Goal: Task Accomplishment & Management: Complete application form

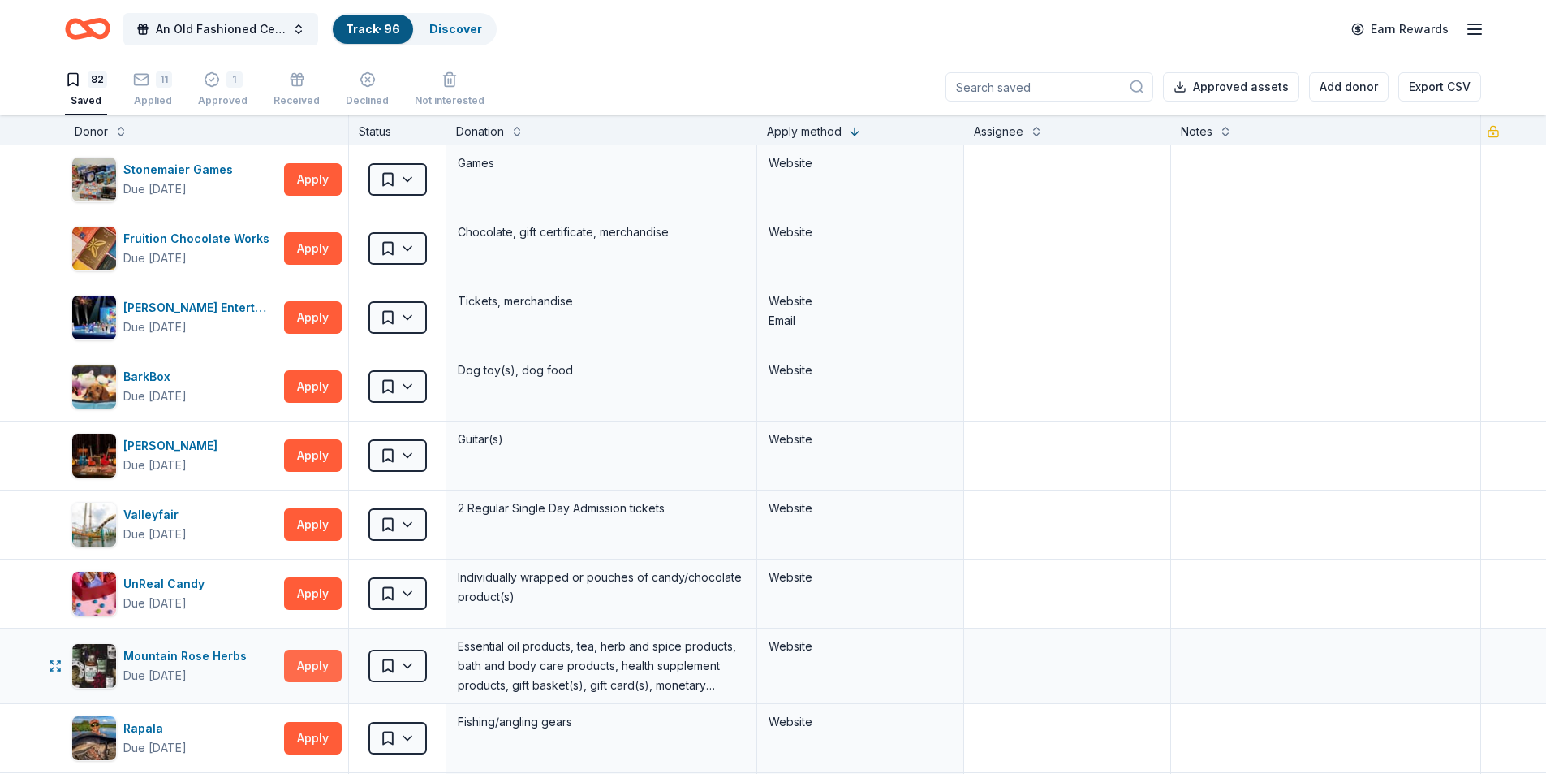
click at [310, 665] on button "Apply" at bounding box center [313, 665] width 58 height 32
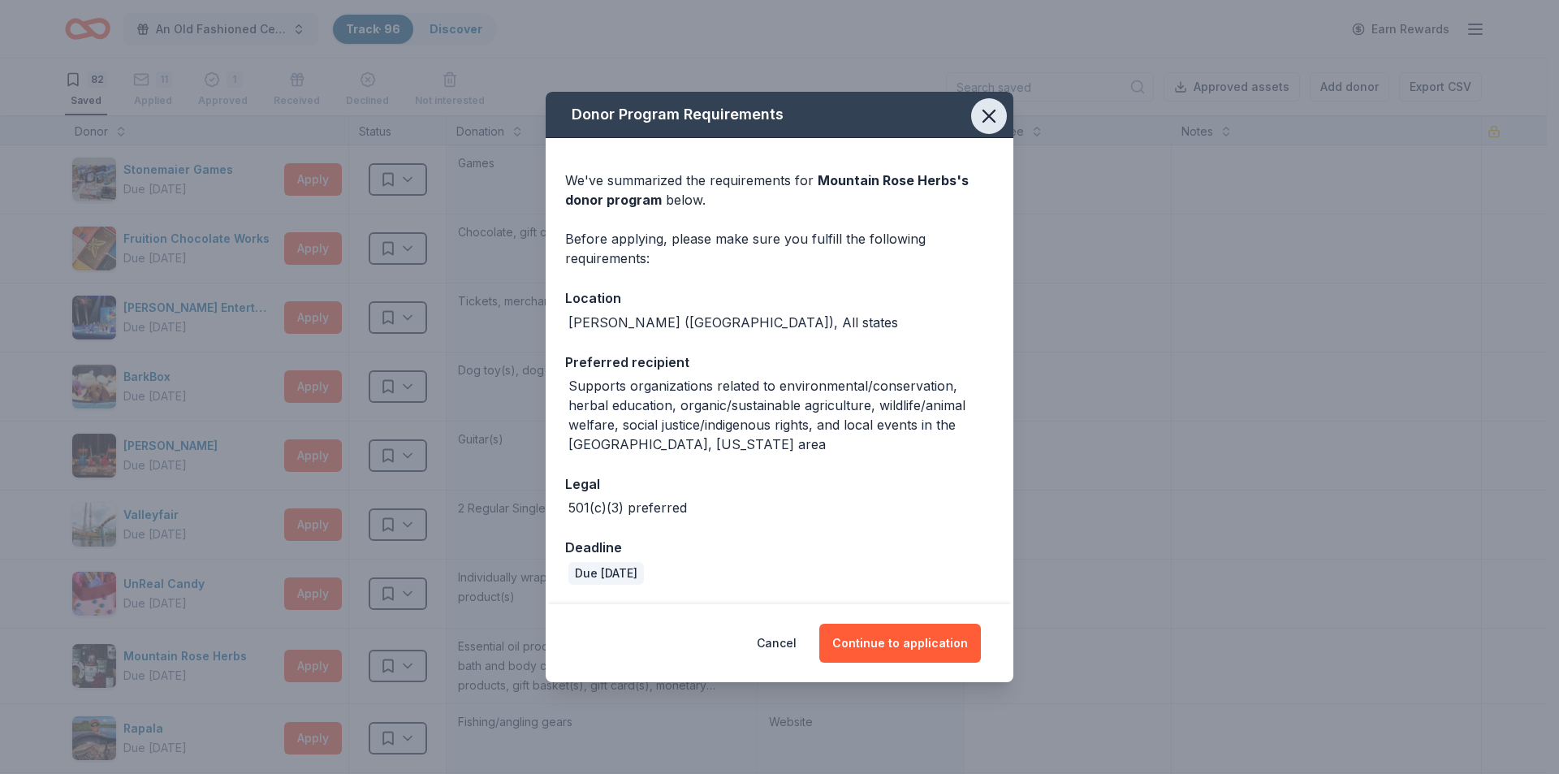
click at [981, 110] on icon "button" at bounding box center [988, 116] width 23 height 23
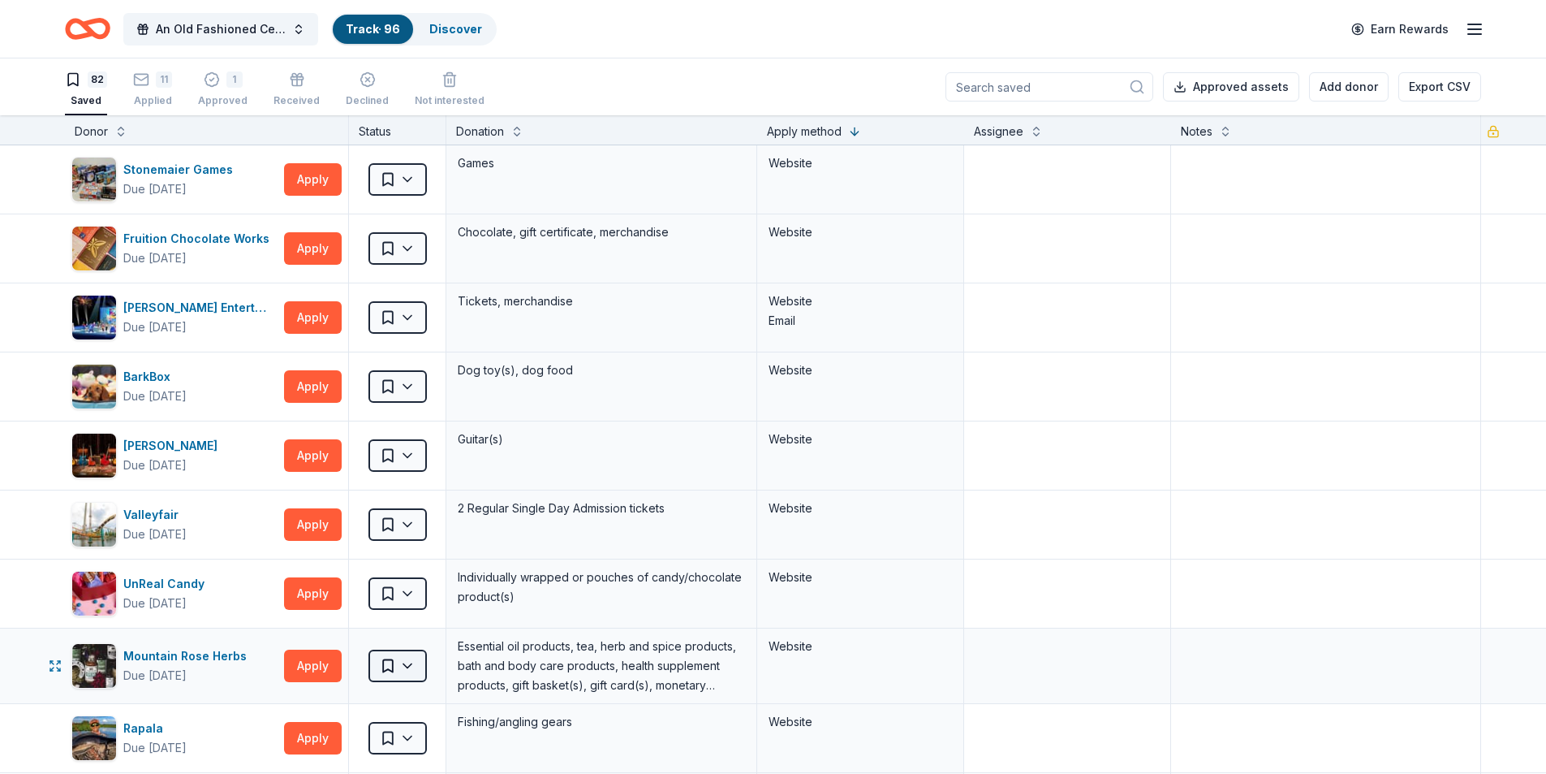
click at [408, 673] on html "An Old Fashioned Celtic Christmas Track · 96 Discover Earn Rewards 82 Saved 11 …" at bounding box center [773, 387] width 1546 height 774
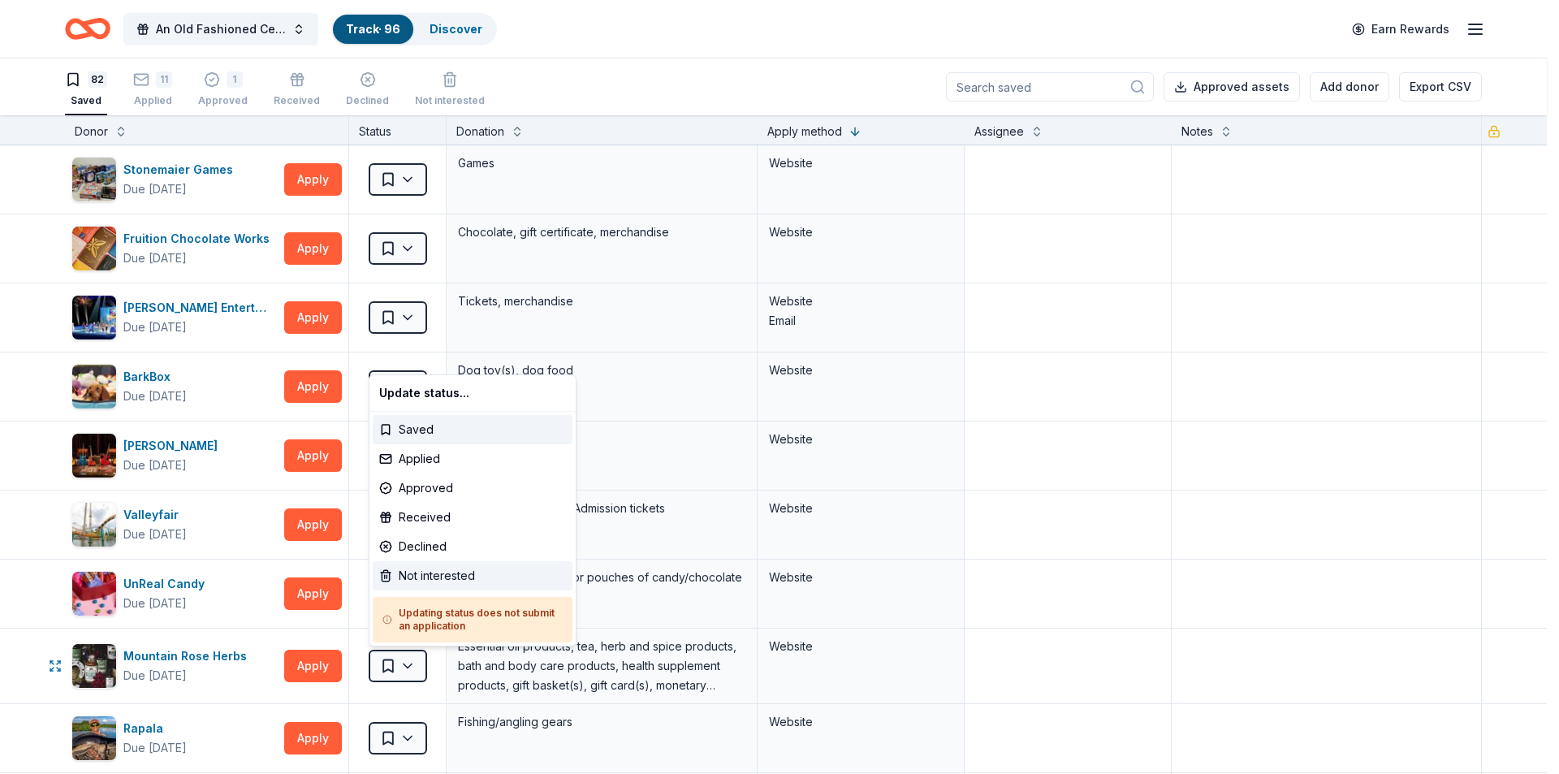
click at [423, 581] on div "Not interested" at bounding box center [473, 575] width 200 height 29
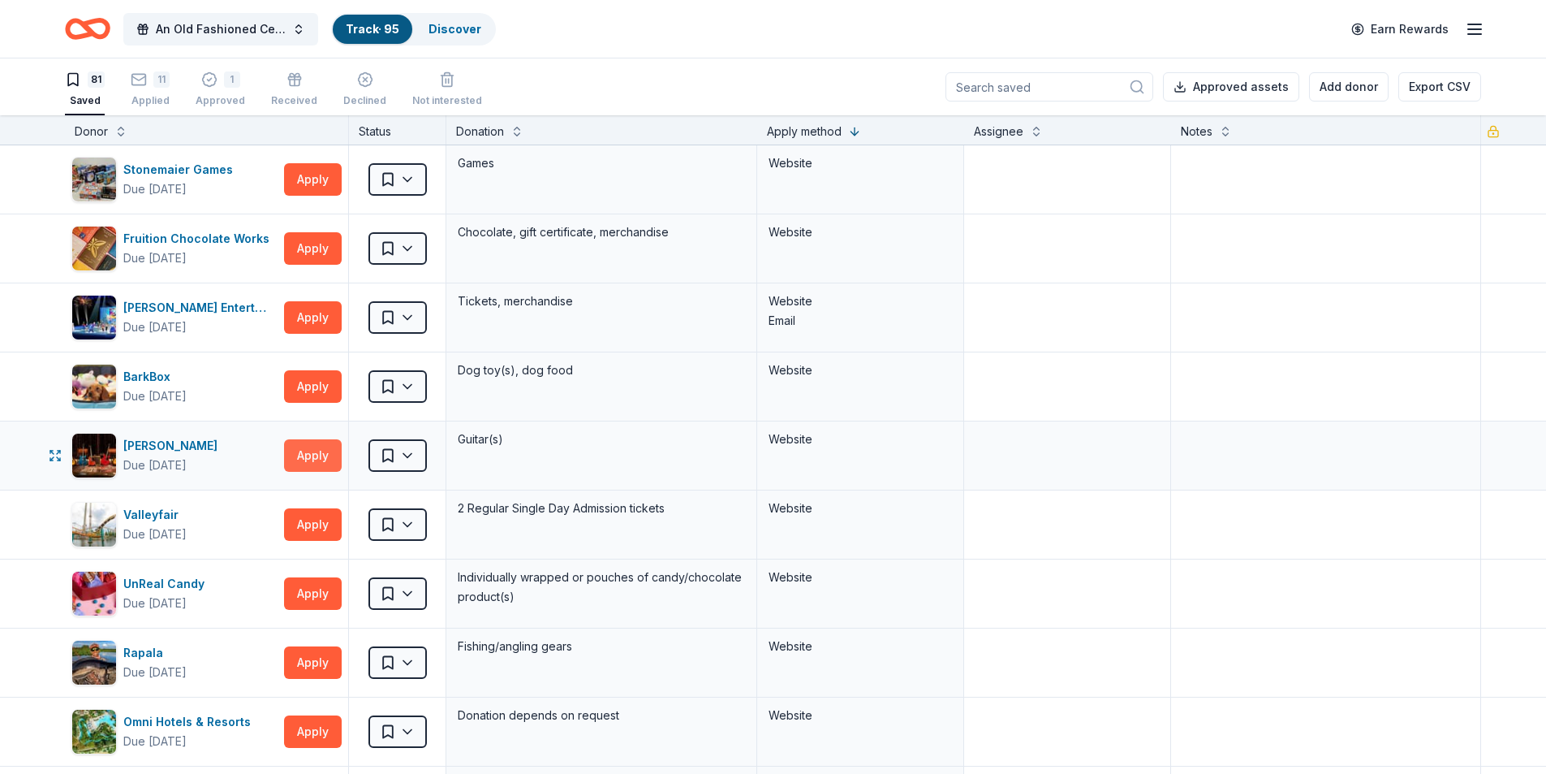
click at [313, 455] on button "Apply" at bounding box center [313, 455] width 58 height 32
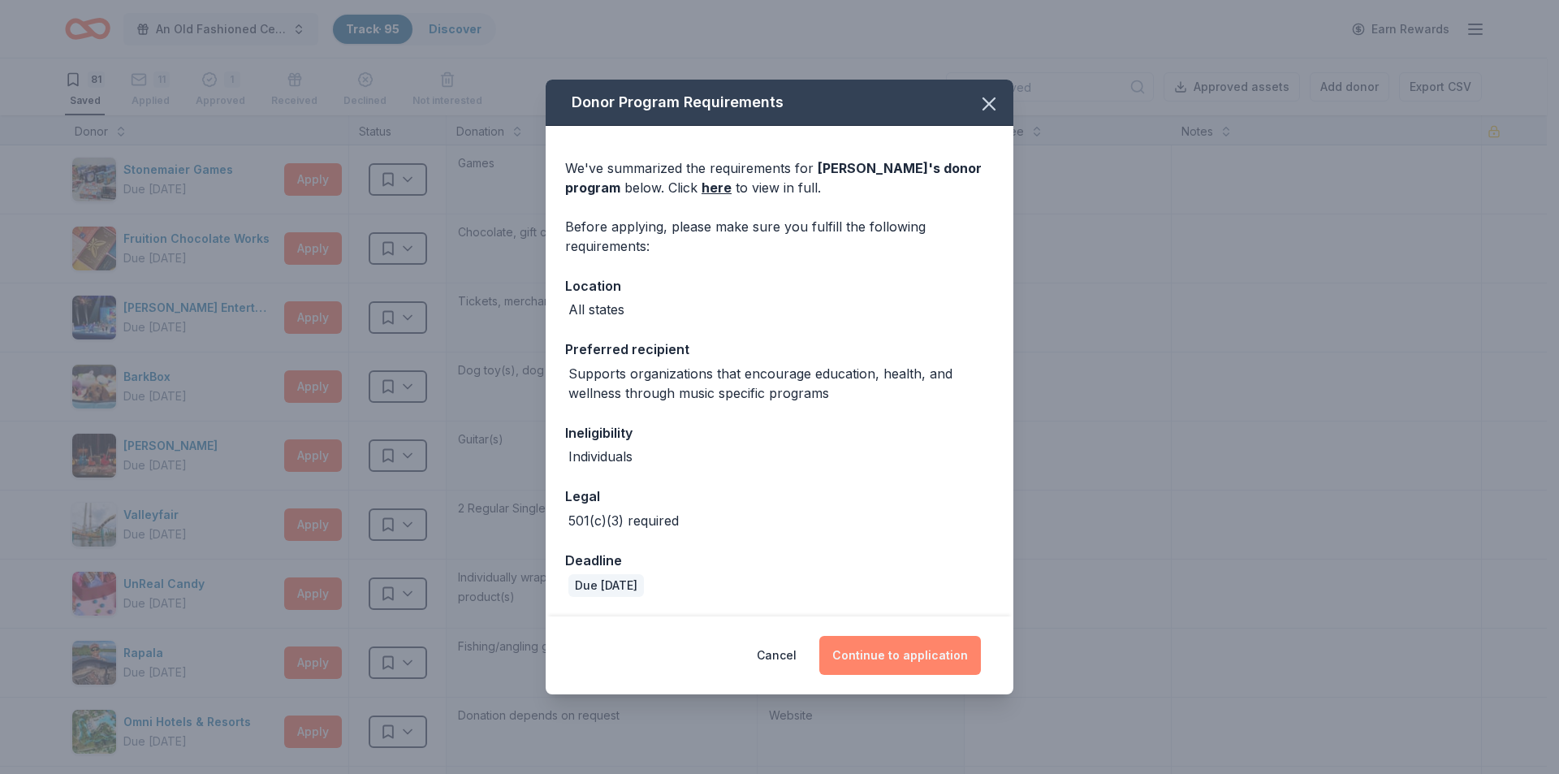
click at [886, 661] on button "Continue to application" at bounding box center [900, 655] width 162 height 39
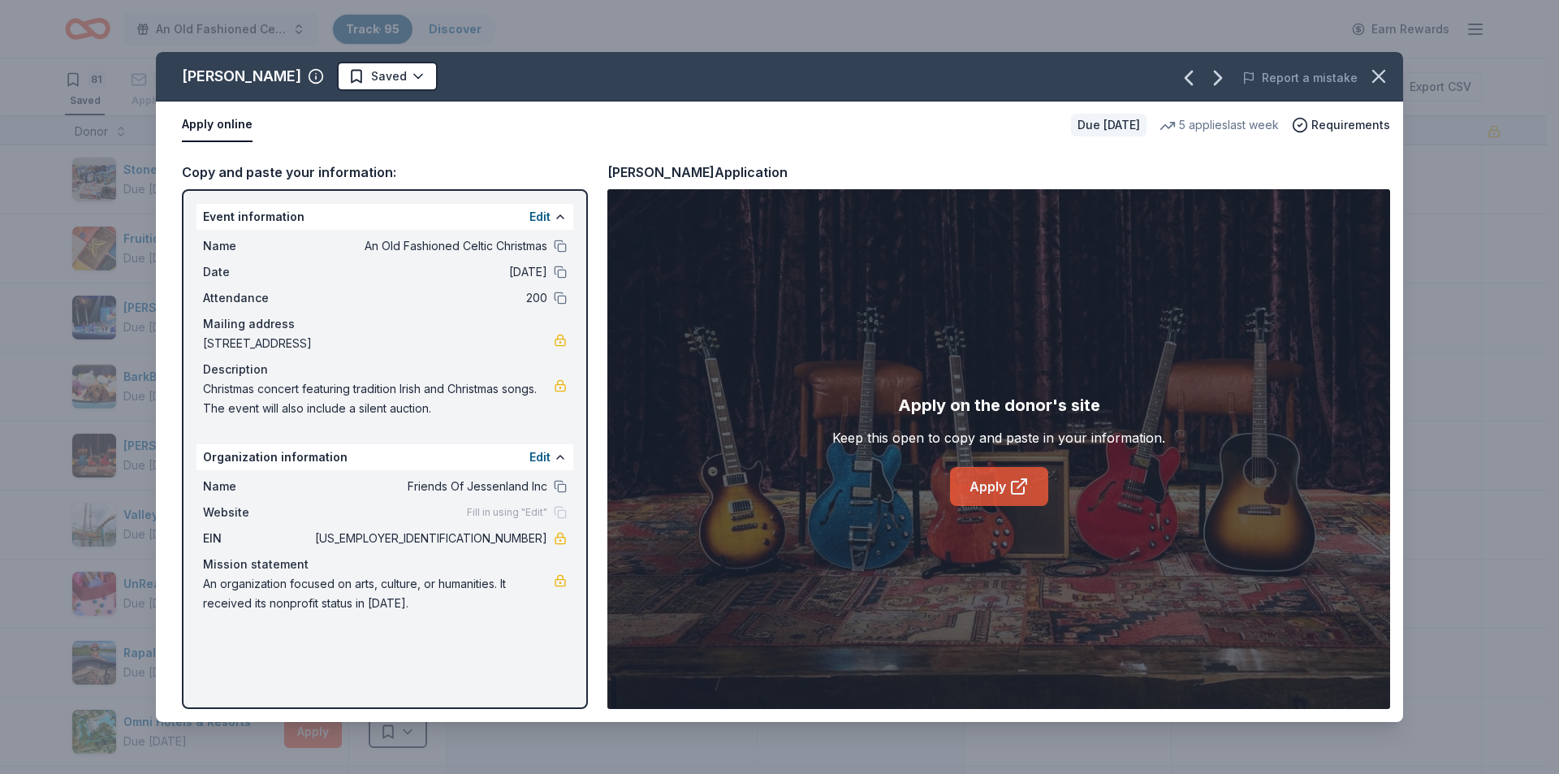
click at [986, 488] on link "Apply" at bounding box center [999, 486] width 98 height 39
click at [1382, 79] on icon "button" at bounding box center [1378, 76] width 23 height 23
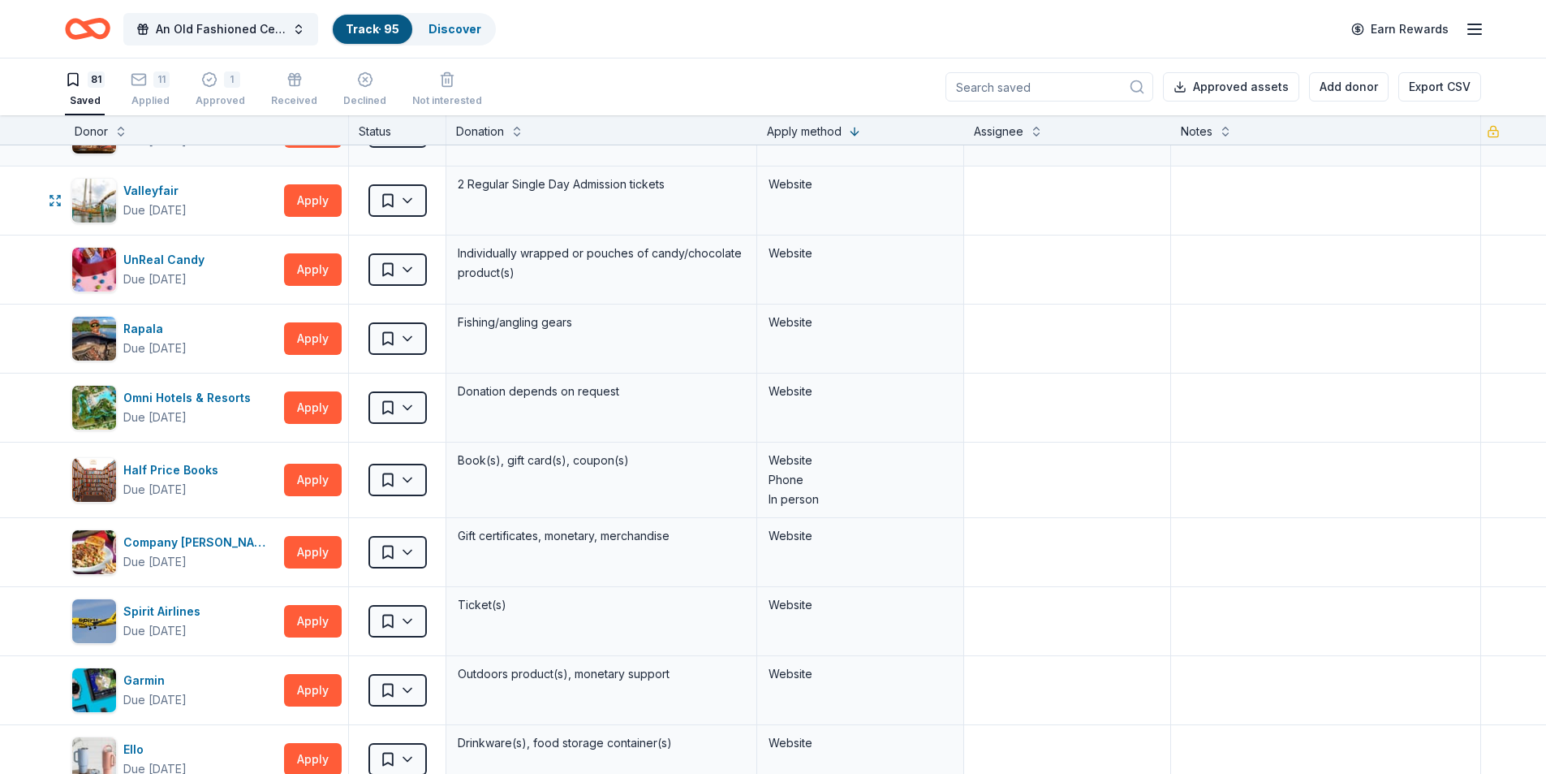
scroll to position [325, 0]
click at [320, 479] on button "Apply" at bounding box center [313, 479] width 58 height 32
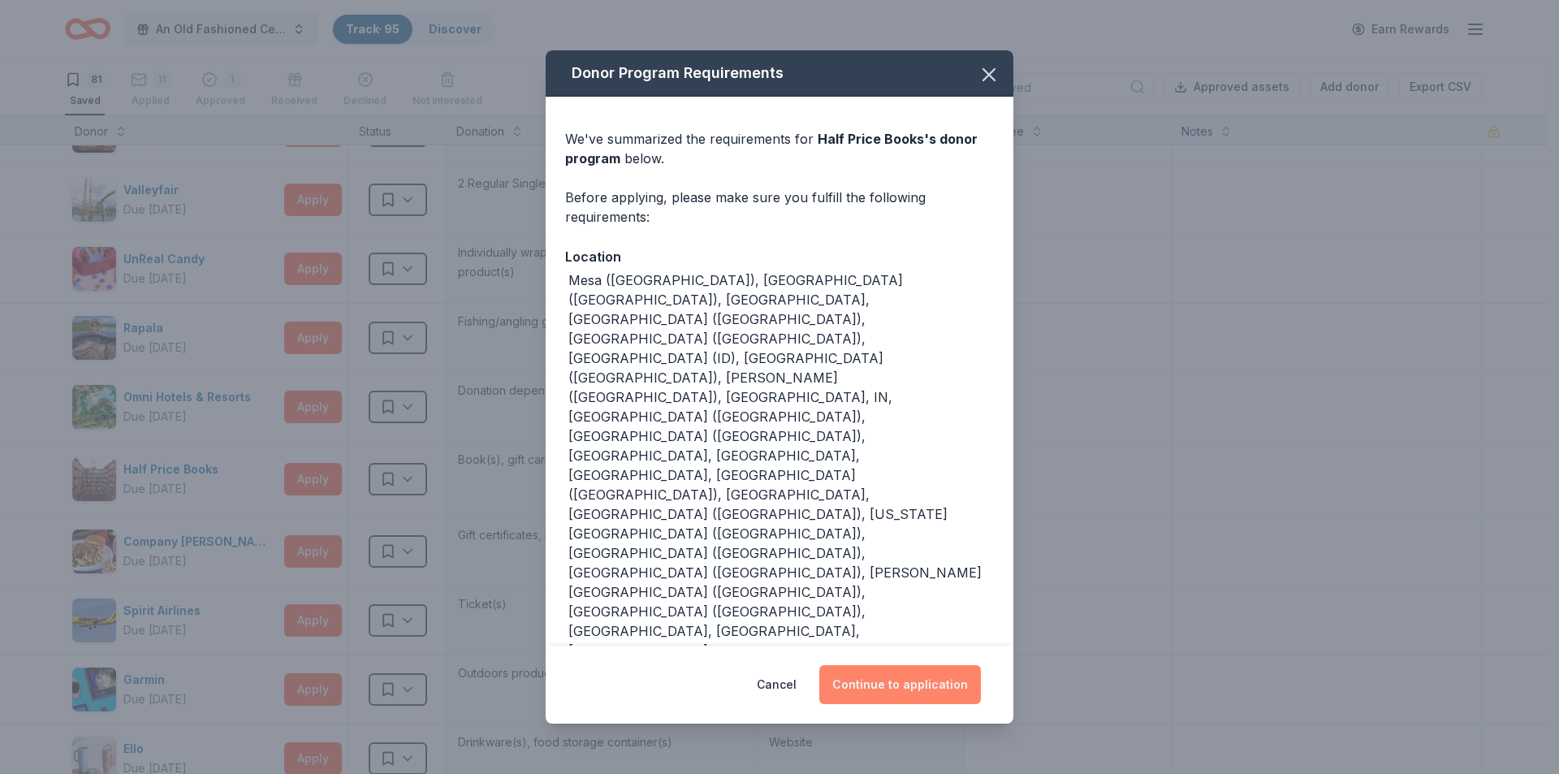
click at [901, 671] on button "Continue to application" at bounding box center [900, 684] width 162 height 39
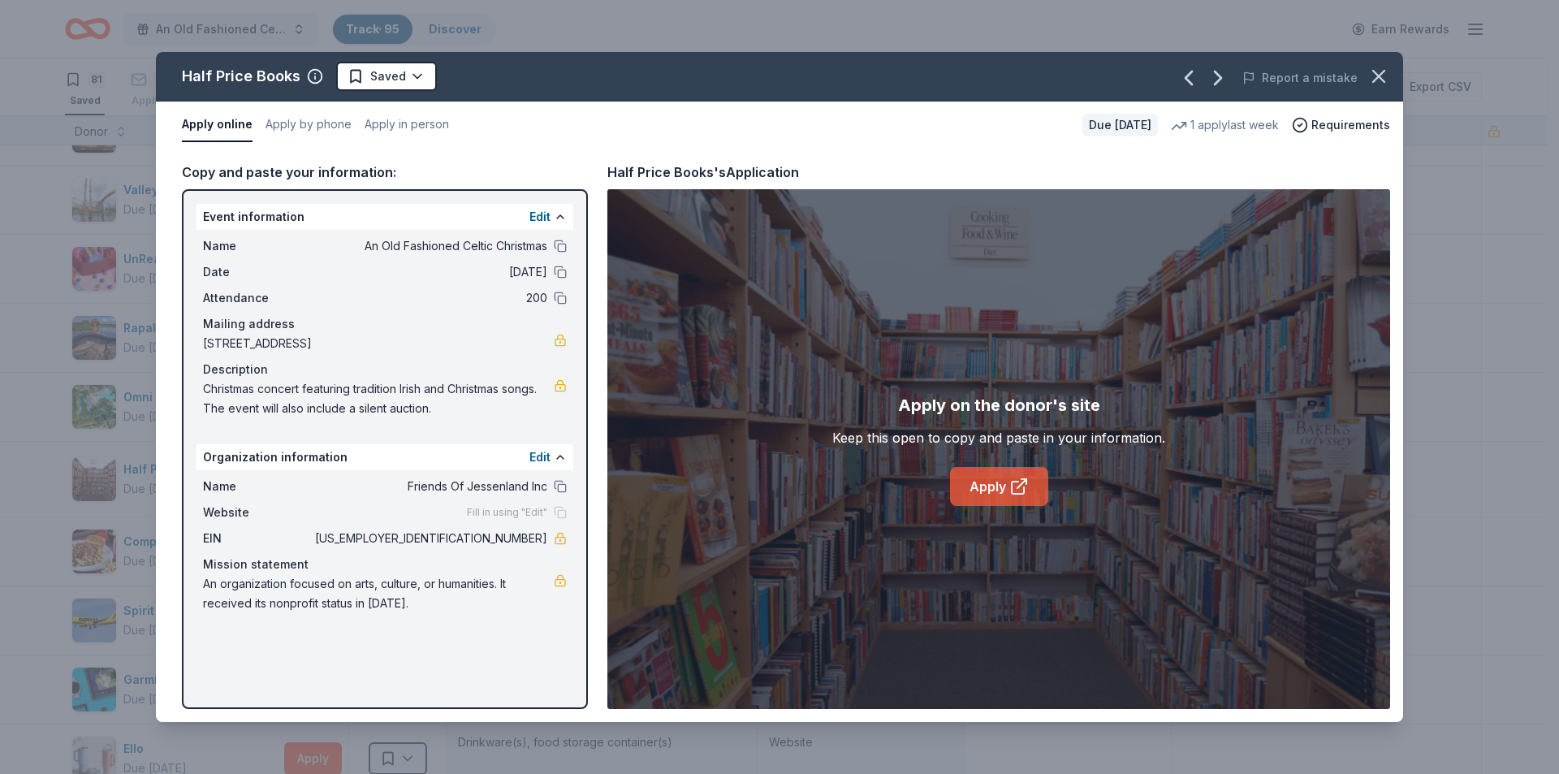
click at [976, 490] on link "Apply" at bounding box center [999, 486] width 98 height 39
click at [387, 75] on html "An Old Fashioned Celtic Christmas Track · 95 Discover Earn Rewards 81 Saved 11 …" at bounding box center [779, 387] width 1559 height 774
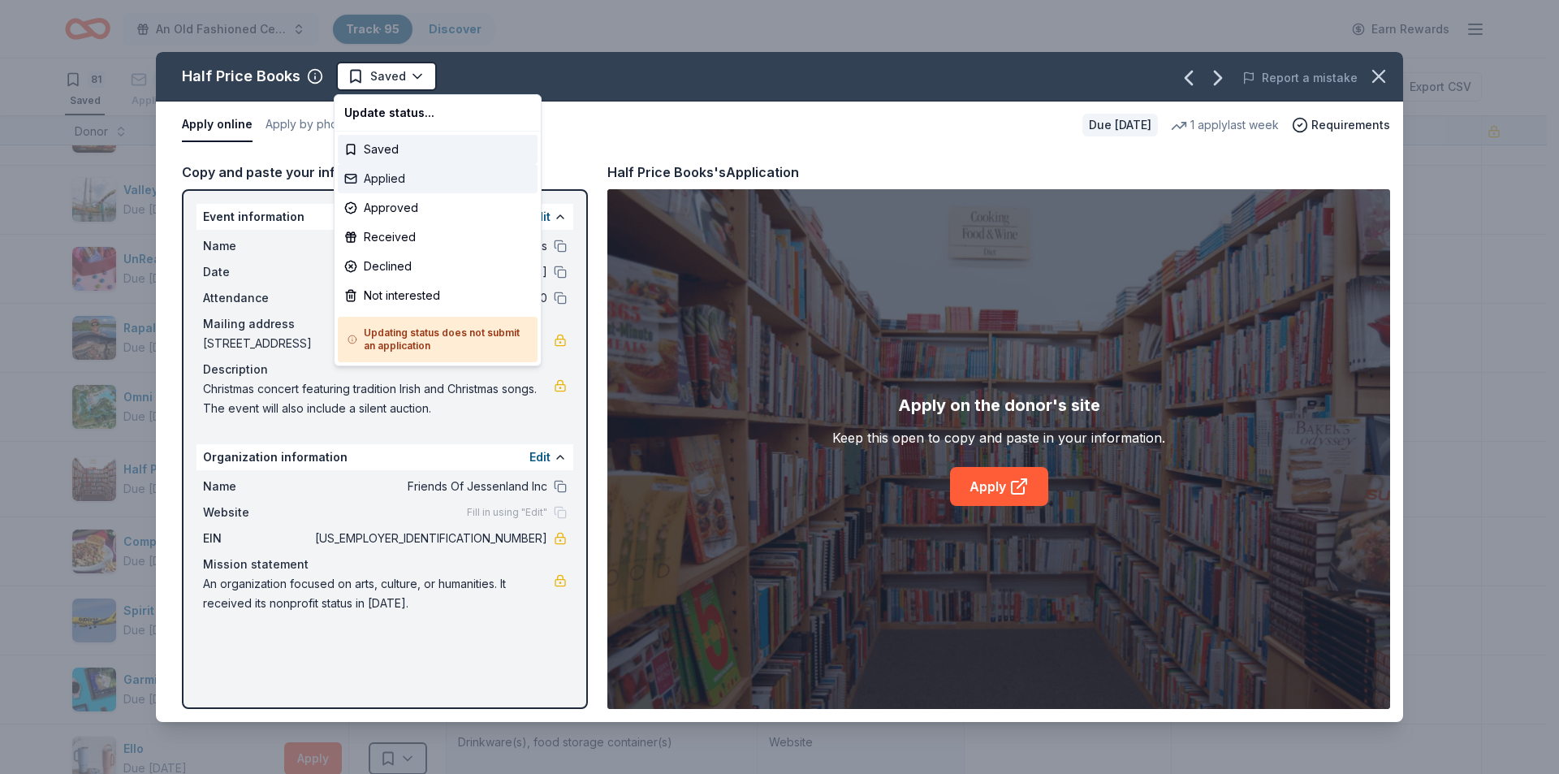
click at [386, 179] on div "Applied" at bounding box center [438, 178] width 200 height 29
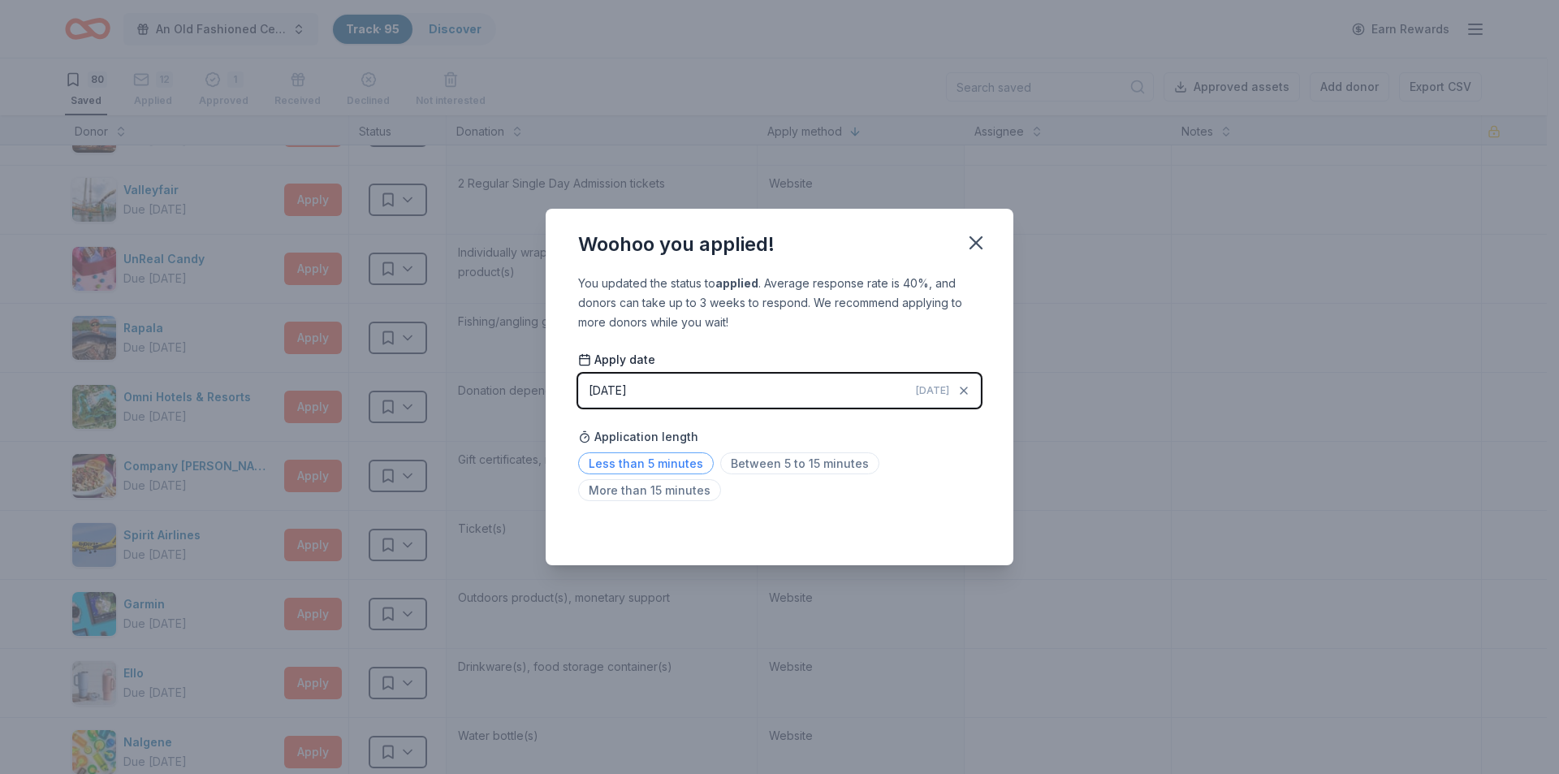
click at [654, 468] on span "Less than 5 minutes" at bounding box center [646, 463] width 136 height 22
click at [979, 244] on icon "button" at bounding box center [975, 242] width 23 height 23
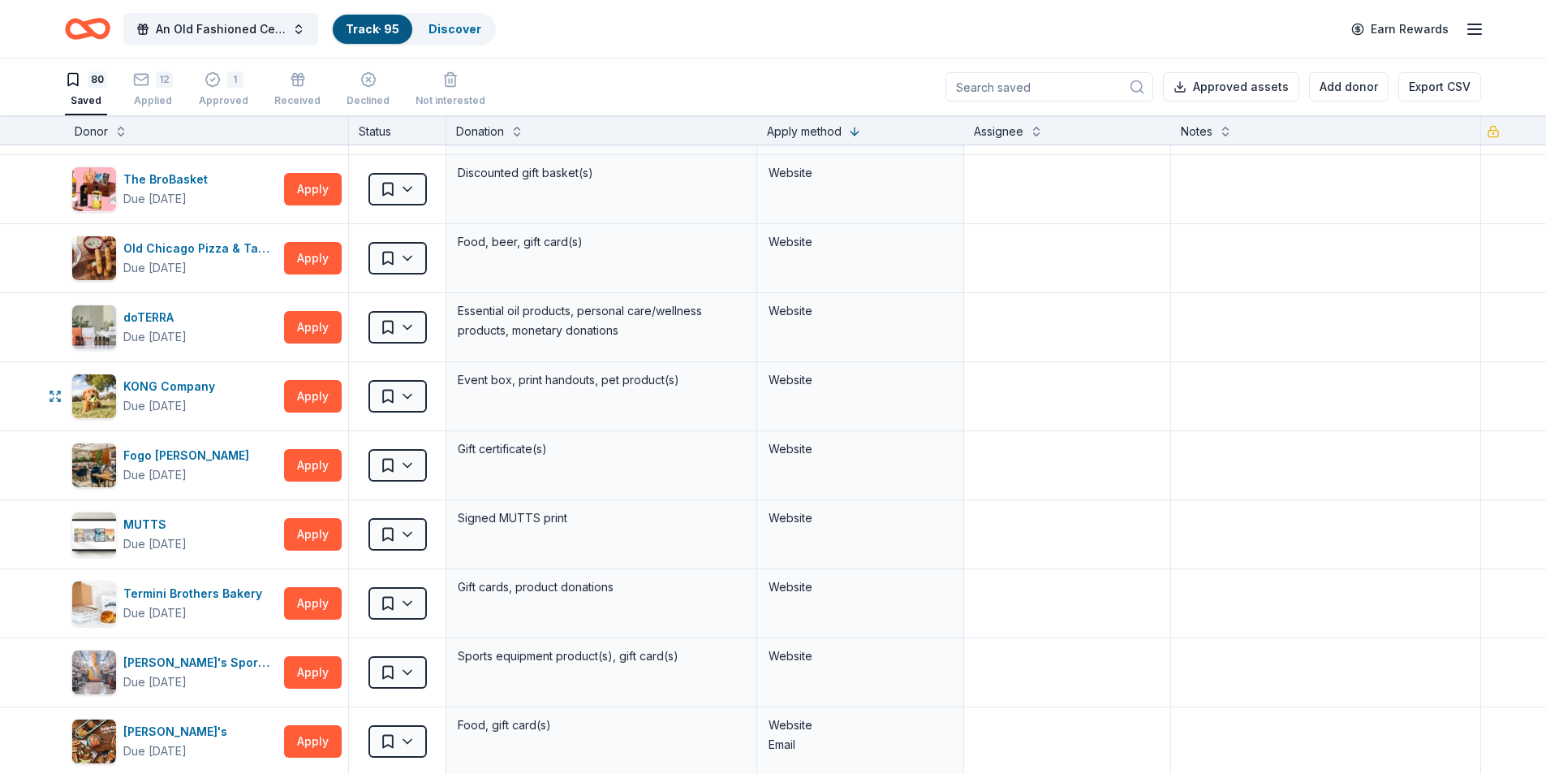
scroll to position [1136, 0]
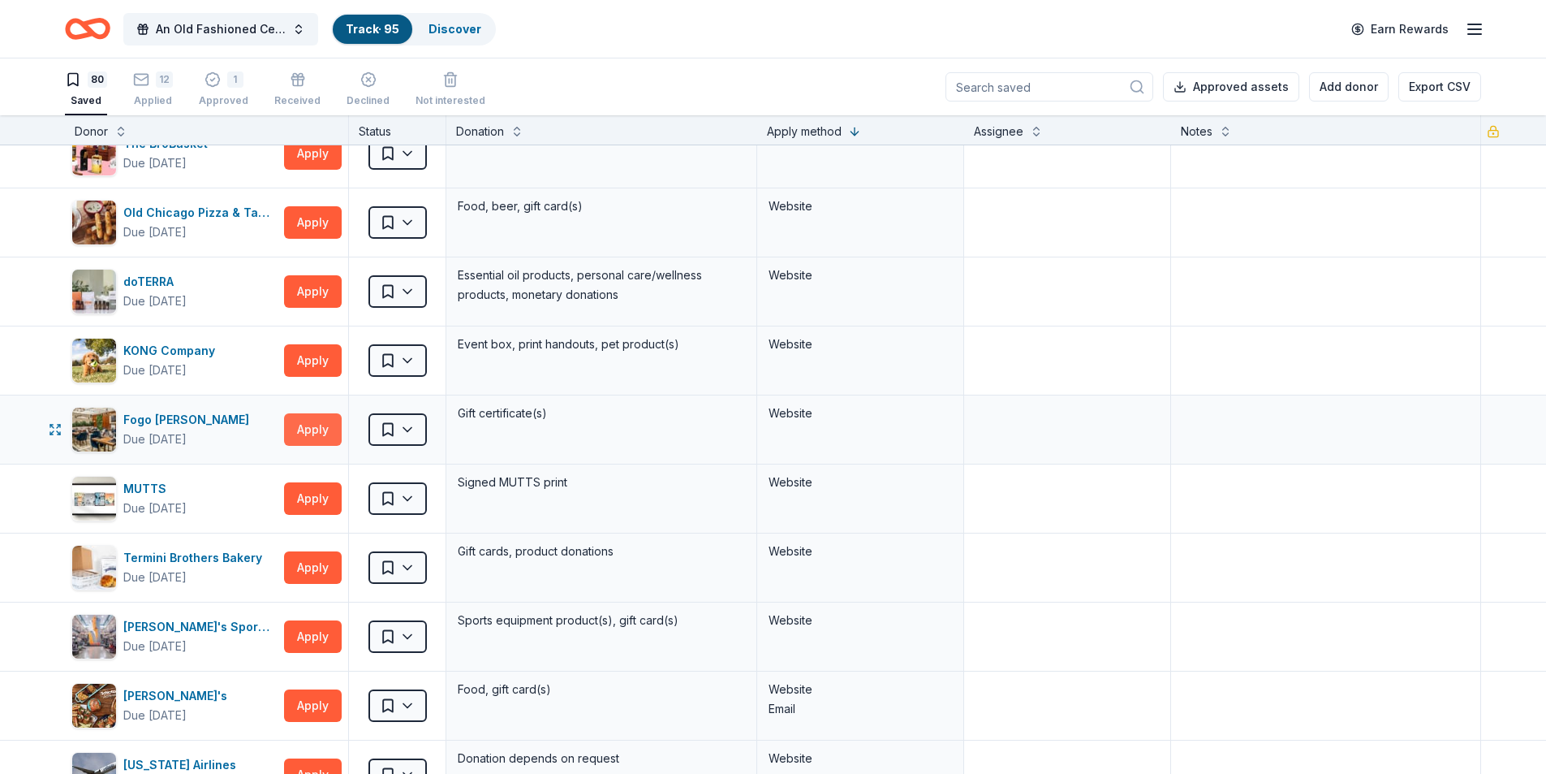
click at [303, 432] on button "Apply" at bounding box center [313, 429] width 58 height 32
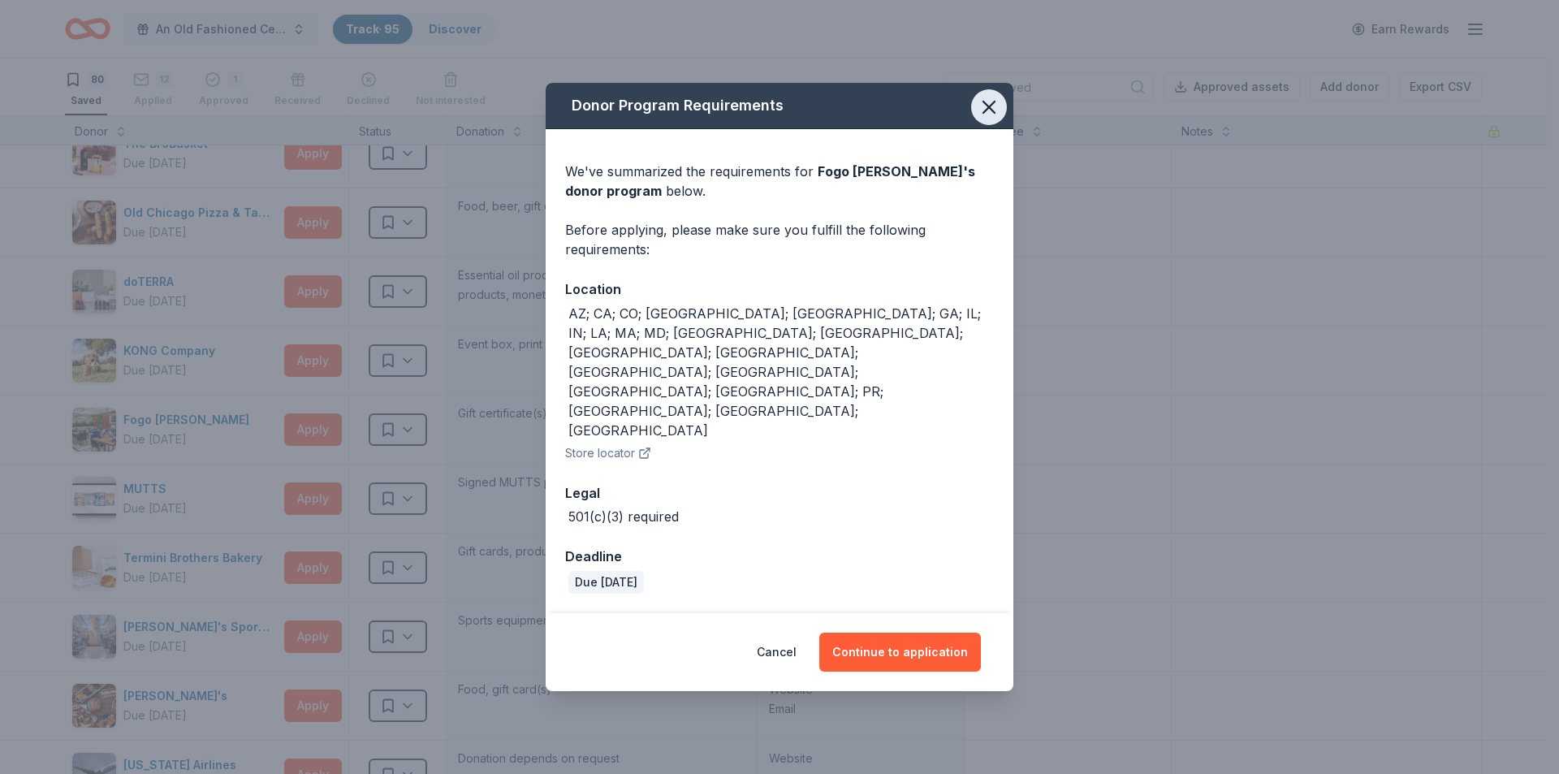
click at [995, 119] on icon "button" at bounding box center [988, 107] width 23 height 23
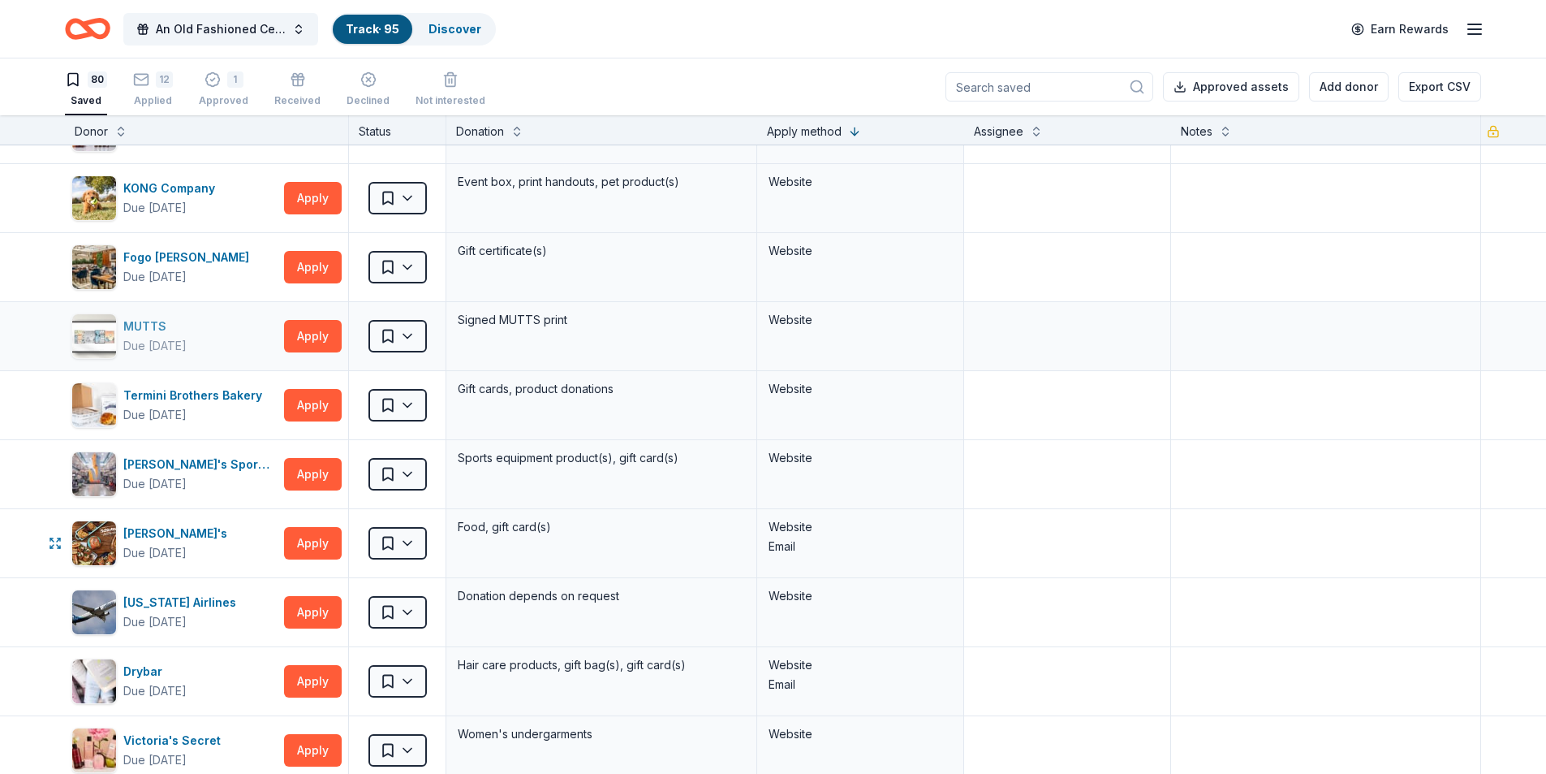
scroll to position [1218, 0]
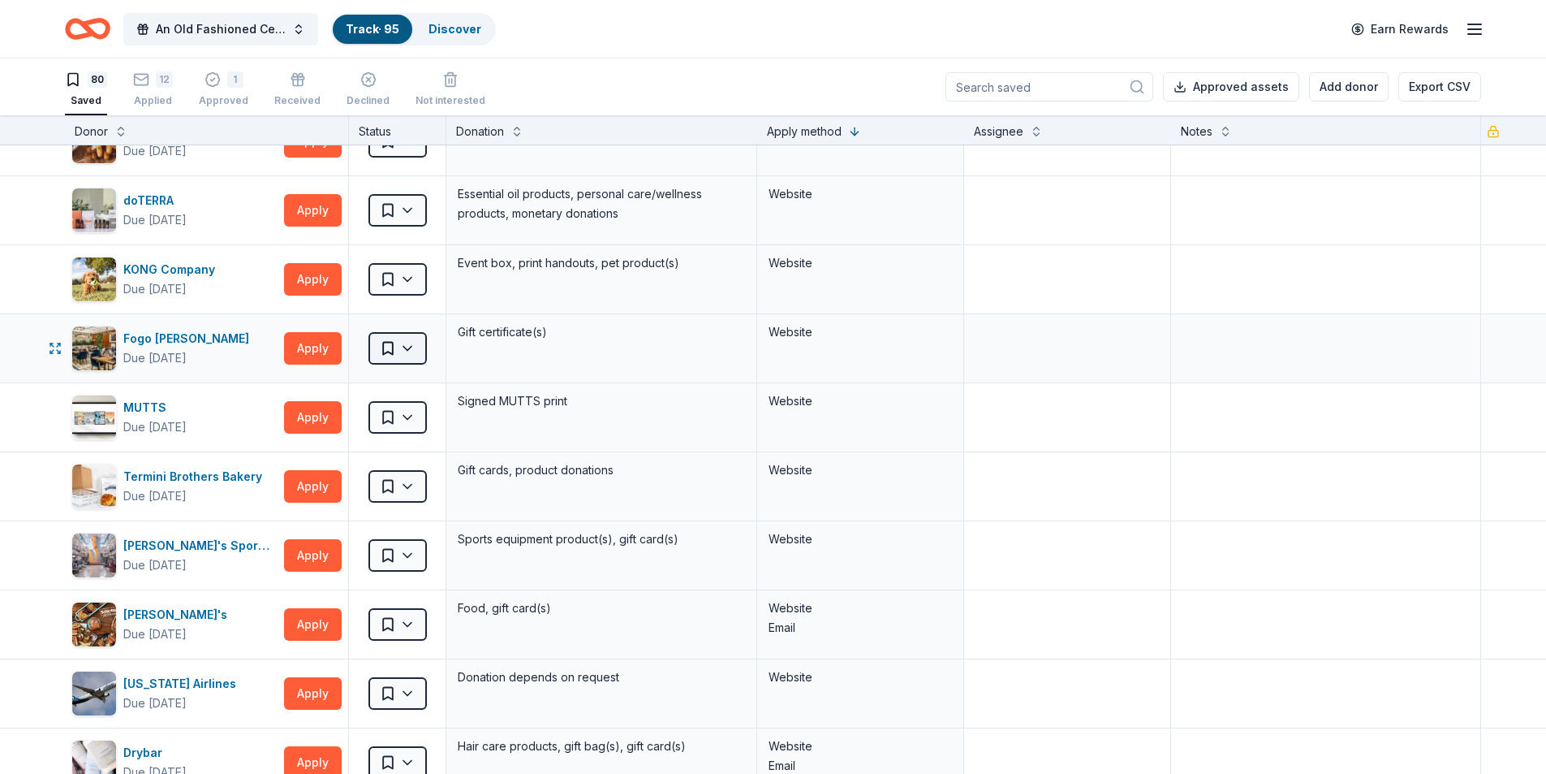
click at [381, 348] on html "An Old Fashioned Celtic Christmas Track · 95 Discover Earn Rewards 80 Saved 12 …" at bounding box center [773, 387] width 1546 height 774
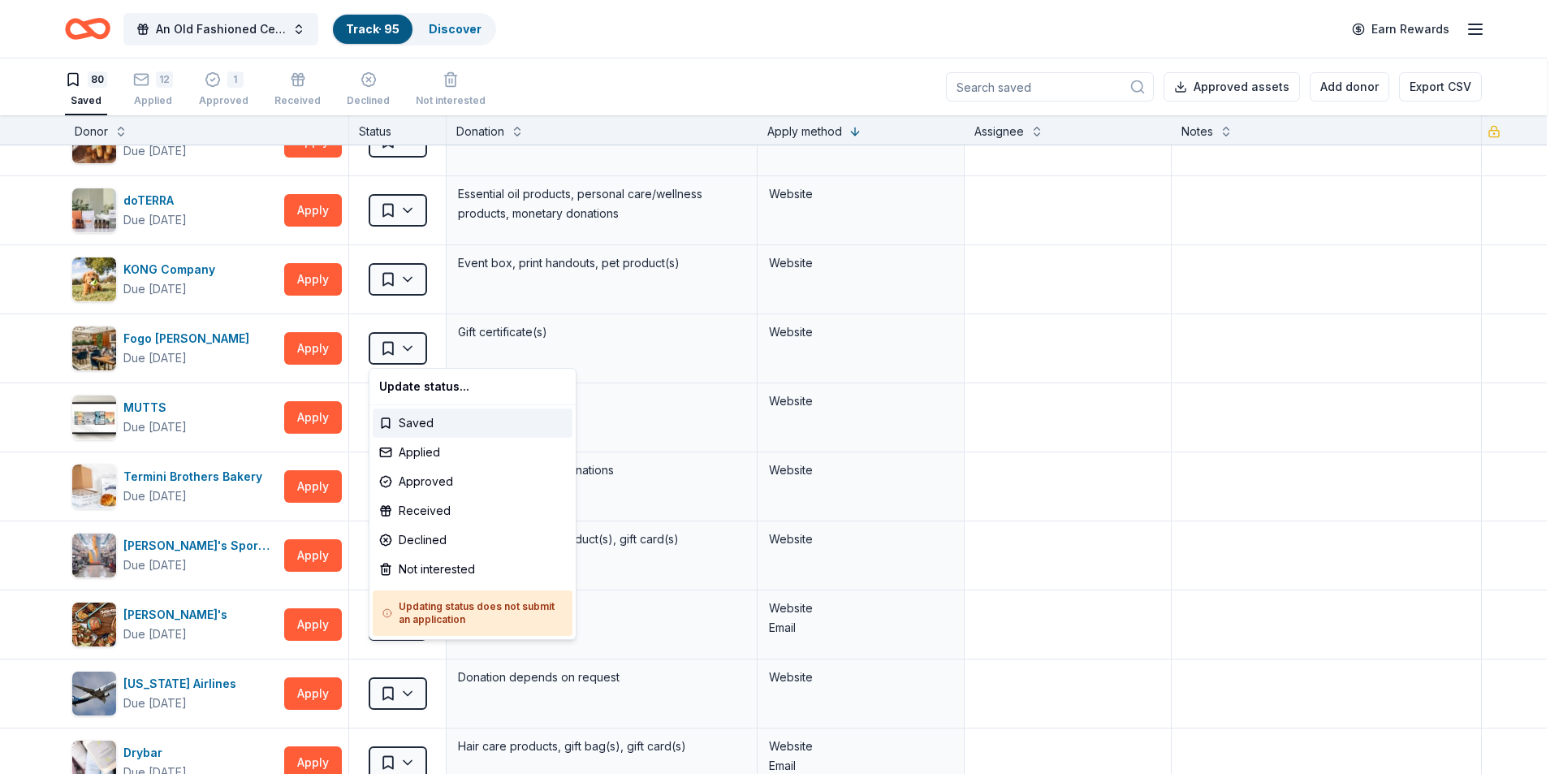
click at [24, 441] on html "An Old Fashioned Celtic Christmas Track · 95 Discover Earn Rewards 80 Saved 12 …" at bounding box center [779, 387] width 1559 height 774
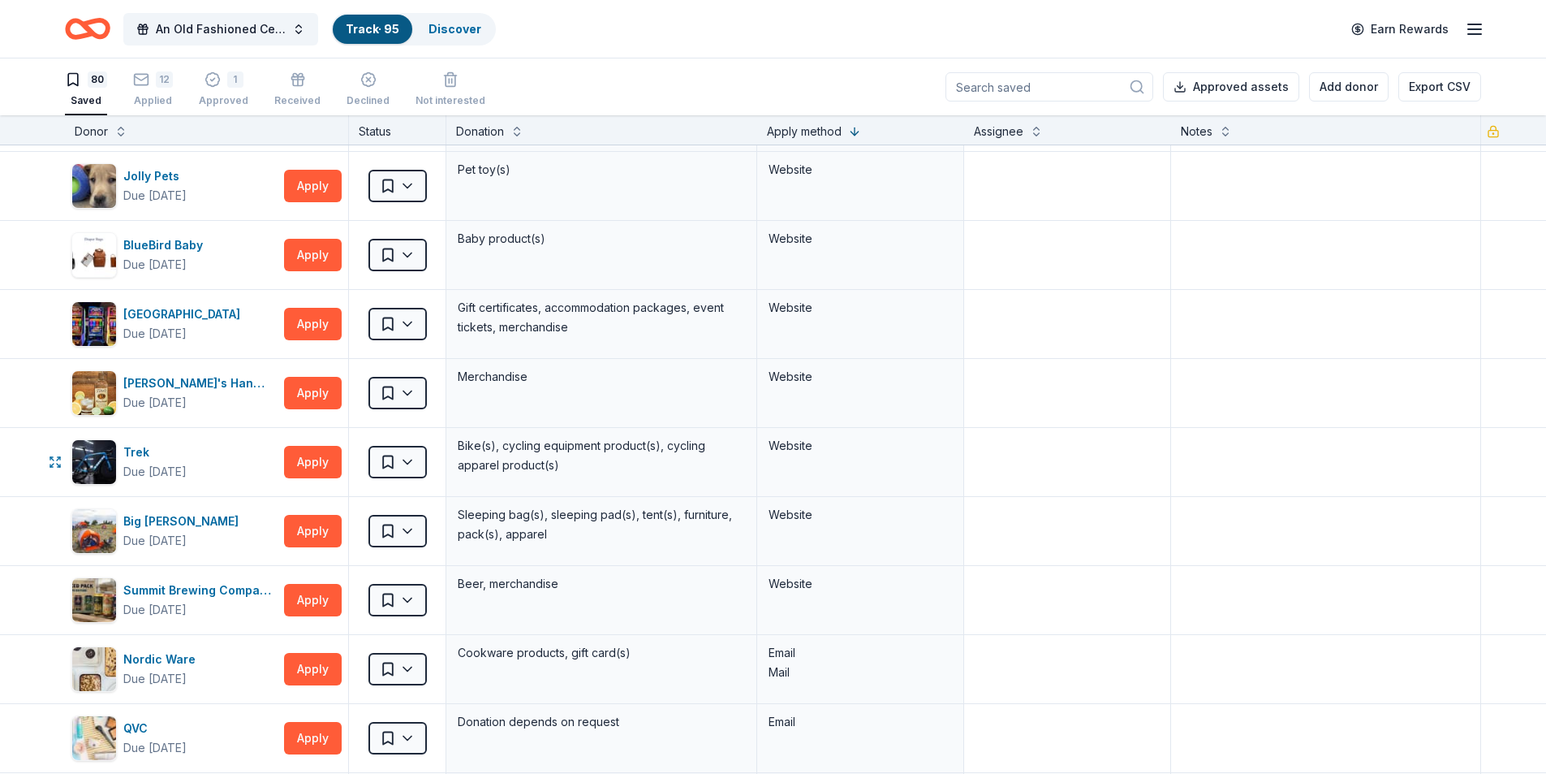
scroll to position [2841, 0]
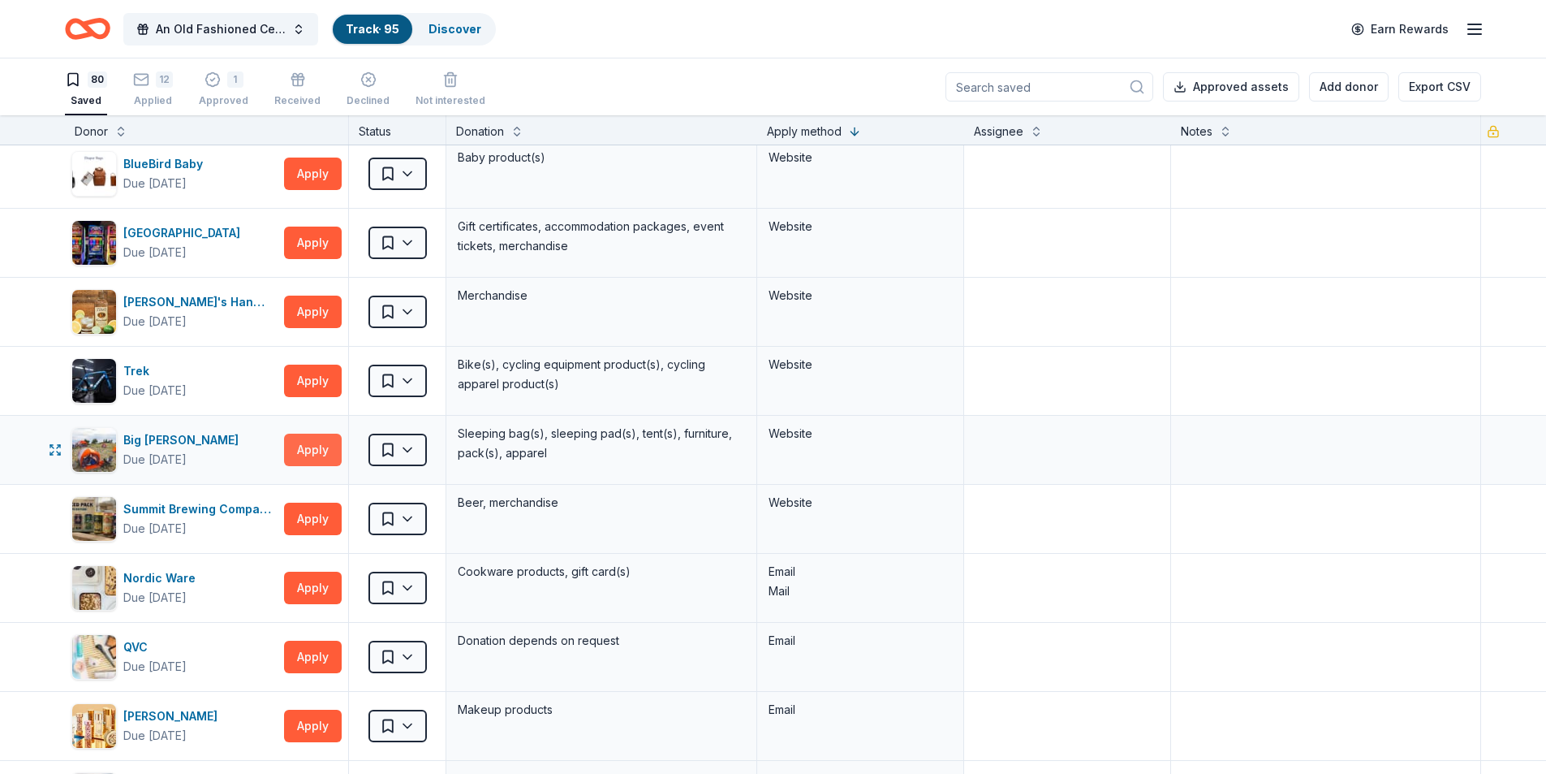
click at [313, 450] on button "Apply" at bounding box center [313, 449] width 58 height 32
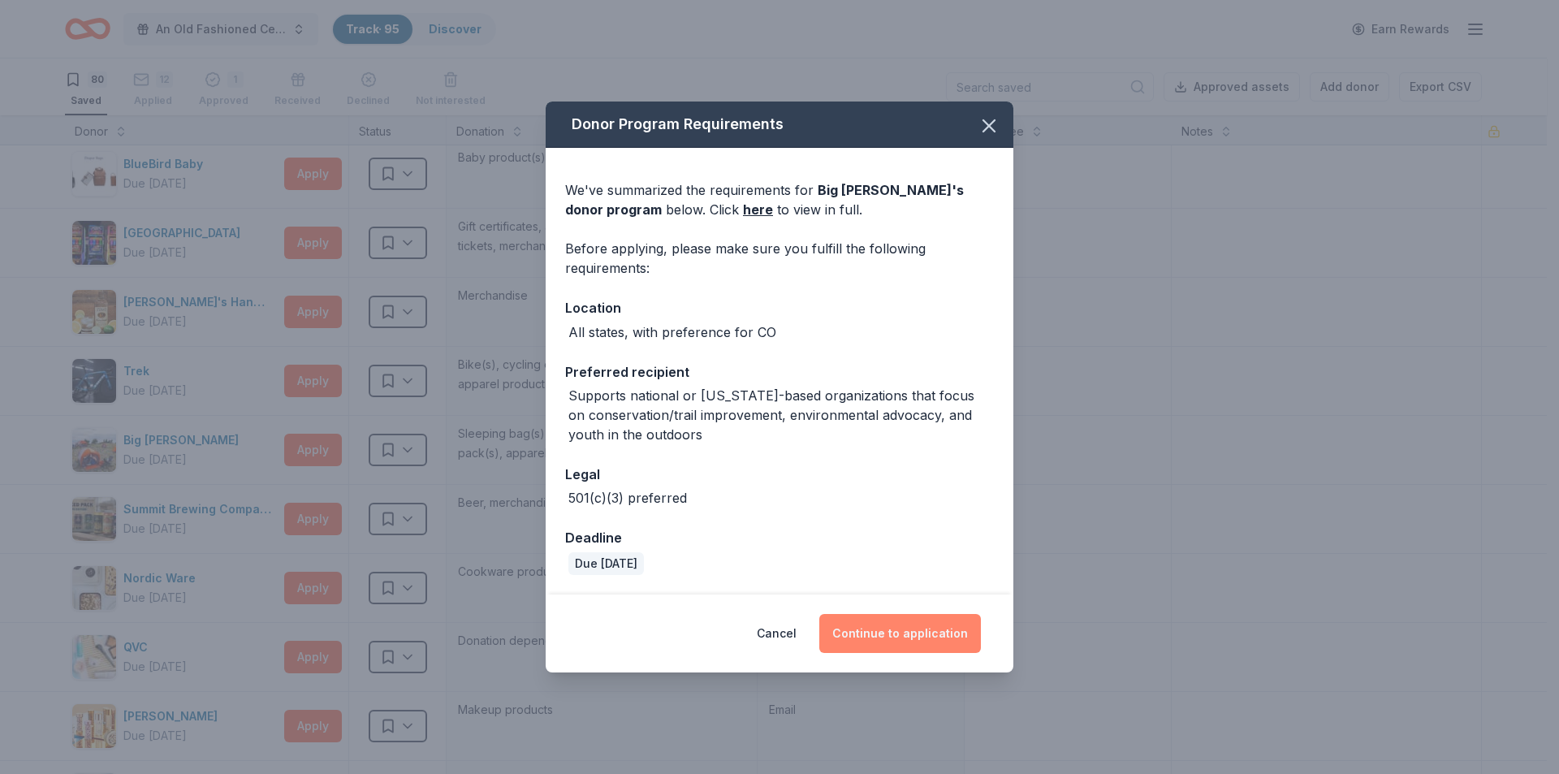
click at [906, 636] on button "Continue to application" at bounding box center [900, 633] width 162 height 39
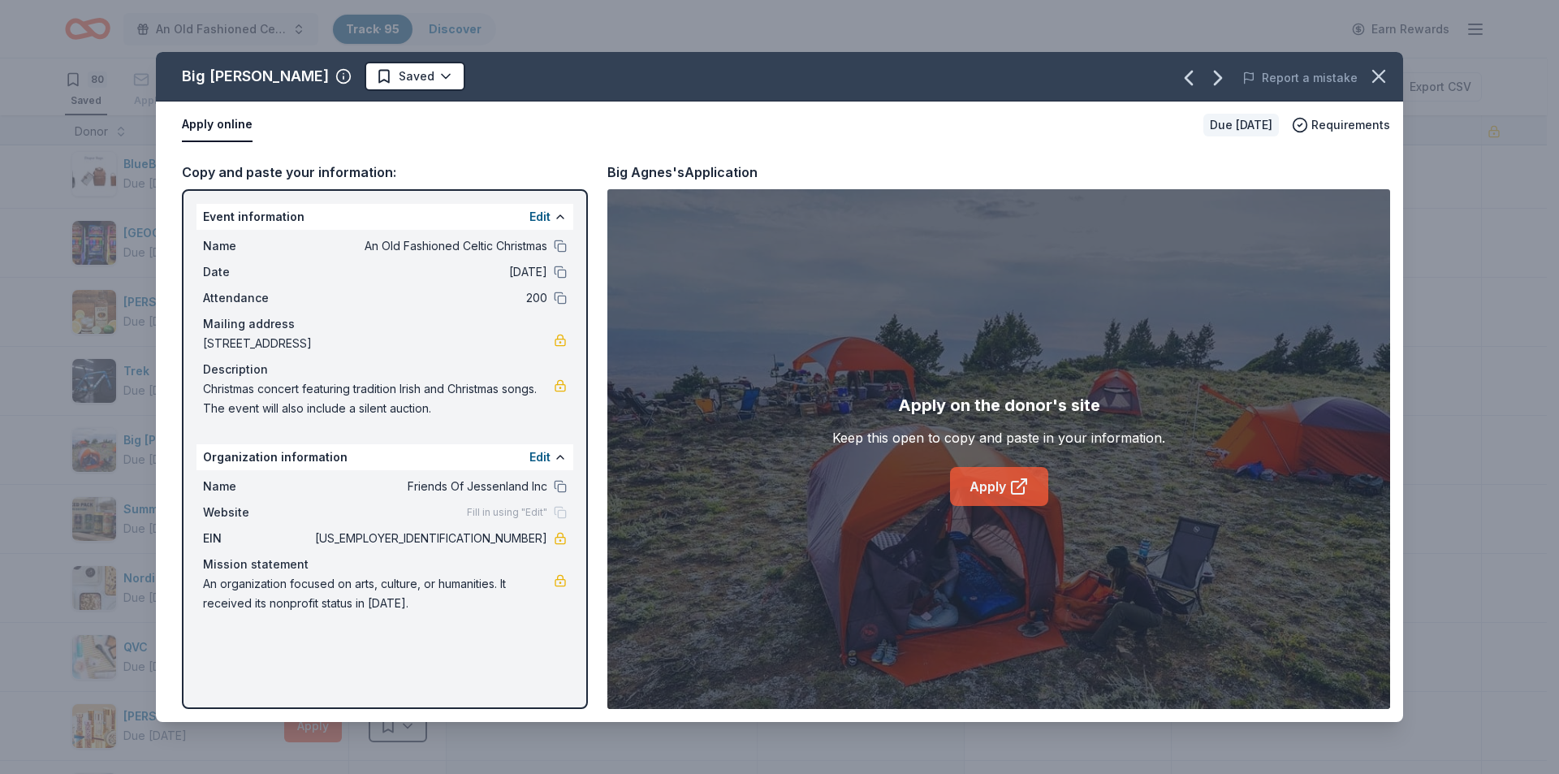
click at [969, 491] on link "Apply" at bounding box center [999, 486] width 98 height 39
click at [994, 477] on link "Apply" at bounding box center [999, 486] width 98 height 39
click at [341, 80] on html "An Old Fashioned Celtic Christmas Track · 95 Discover Earn Rewards 80 Saved 12 …" at bounding box center [779, 387] width 1559 height 774
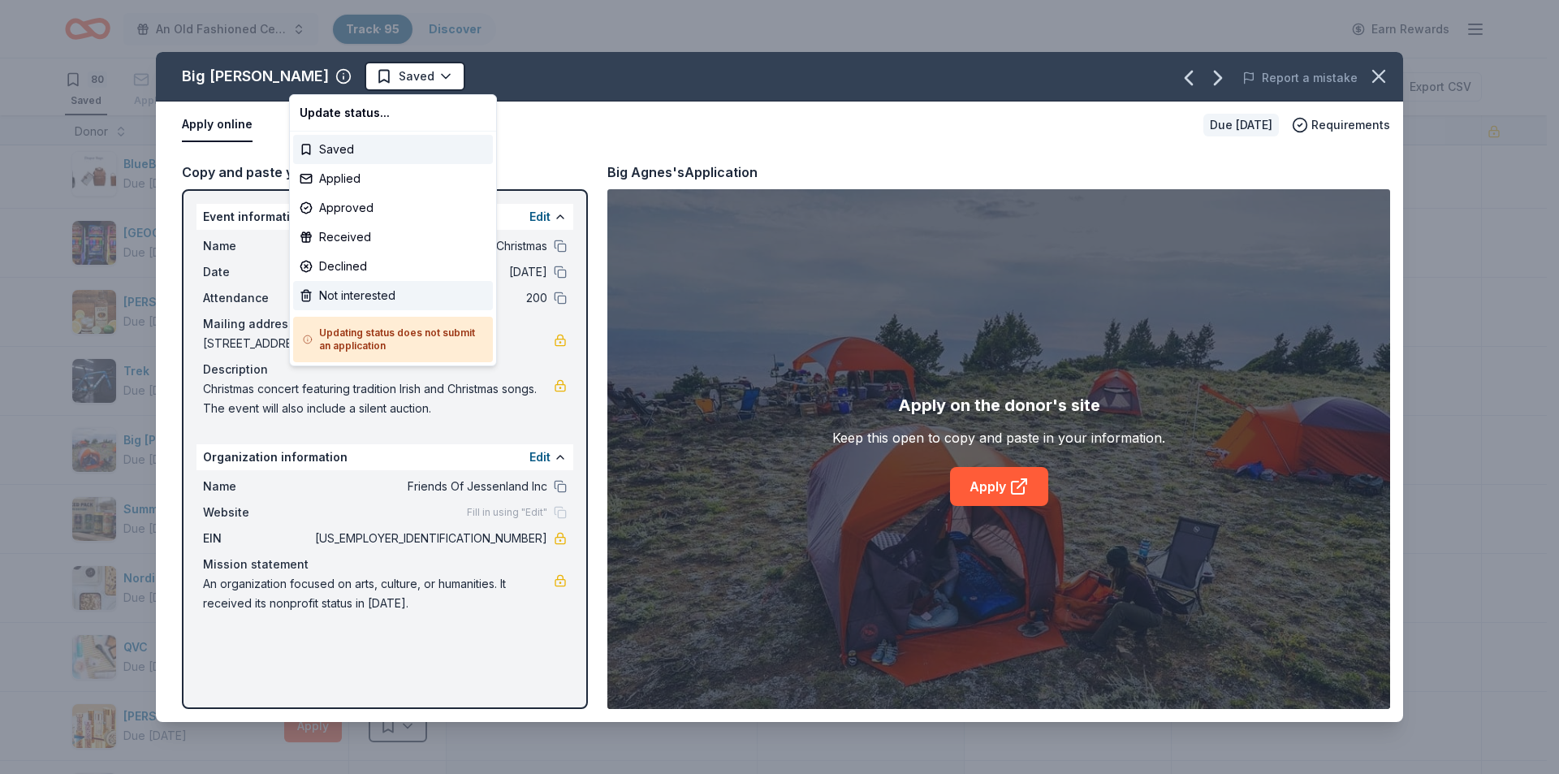
click at [345, 300] on div "Not interested" at bounding box center [393, 295] width 200 height 29
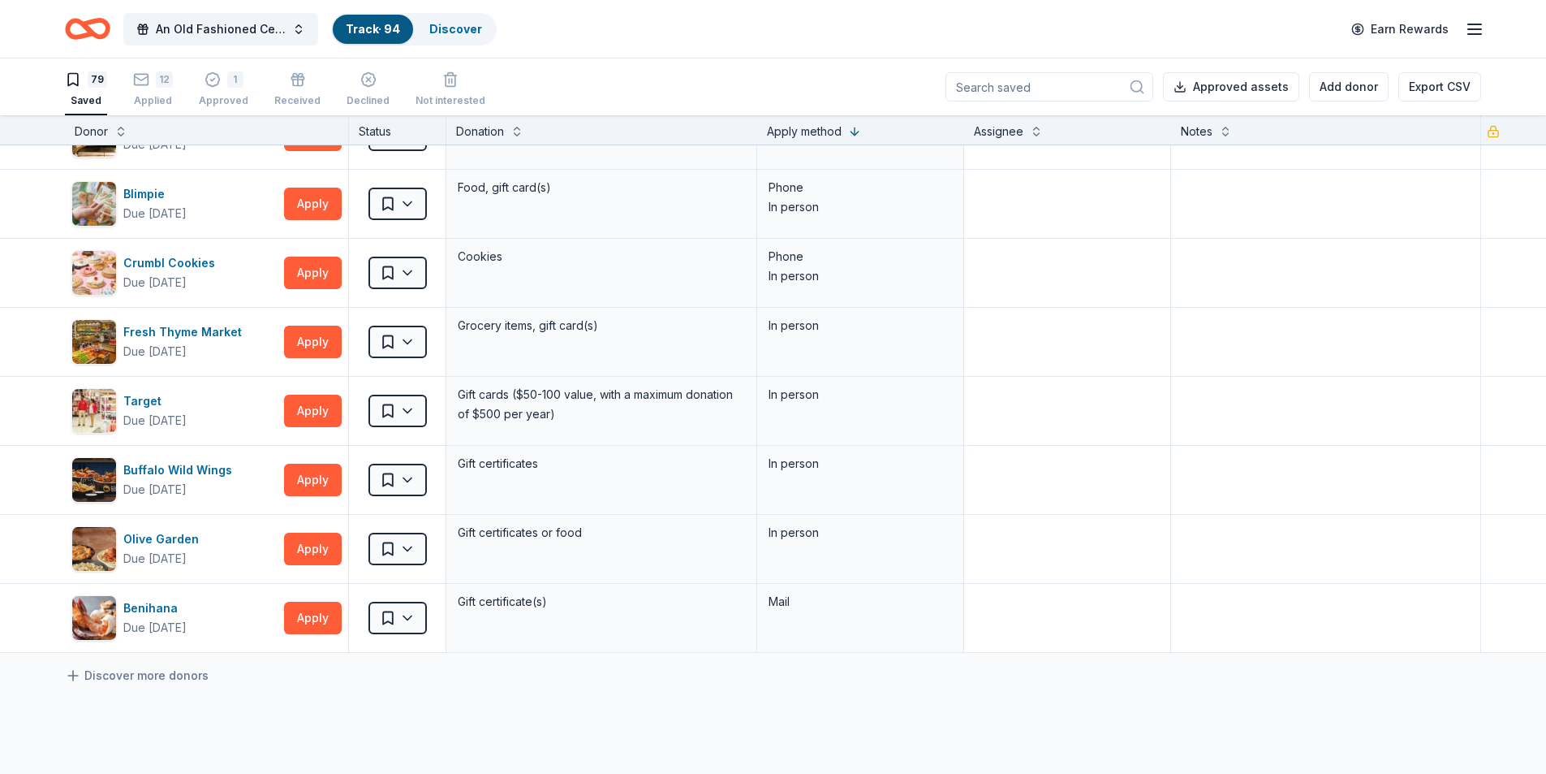
scroll to position [4978, 0]
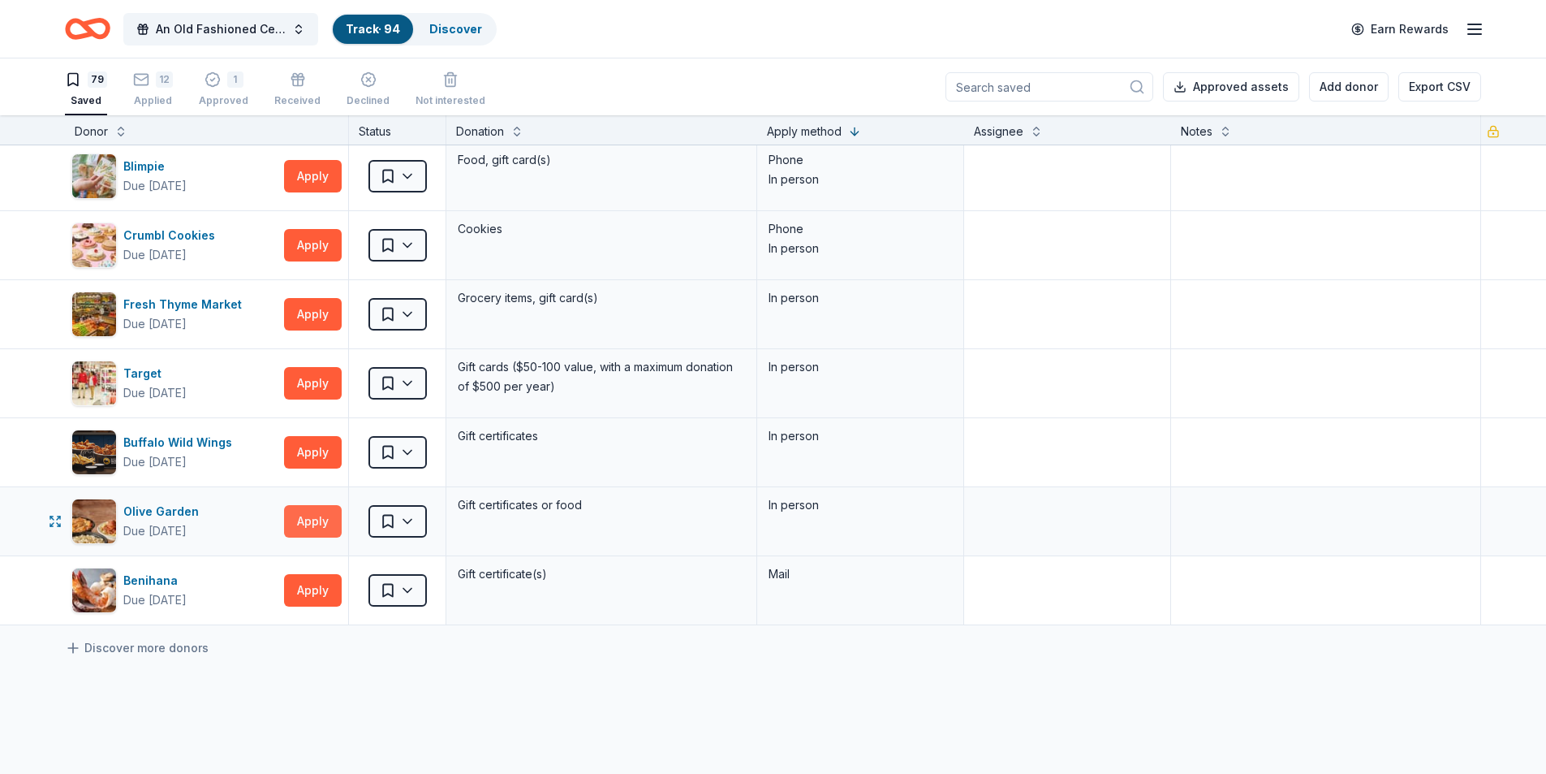
click at [326, 520] on button "Apply" at bounding box center [313, 521] width 58 height 32
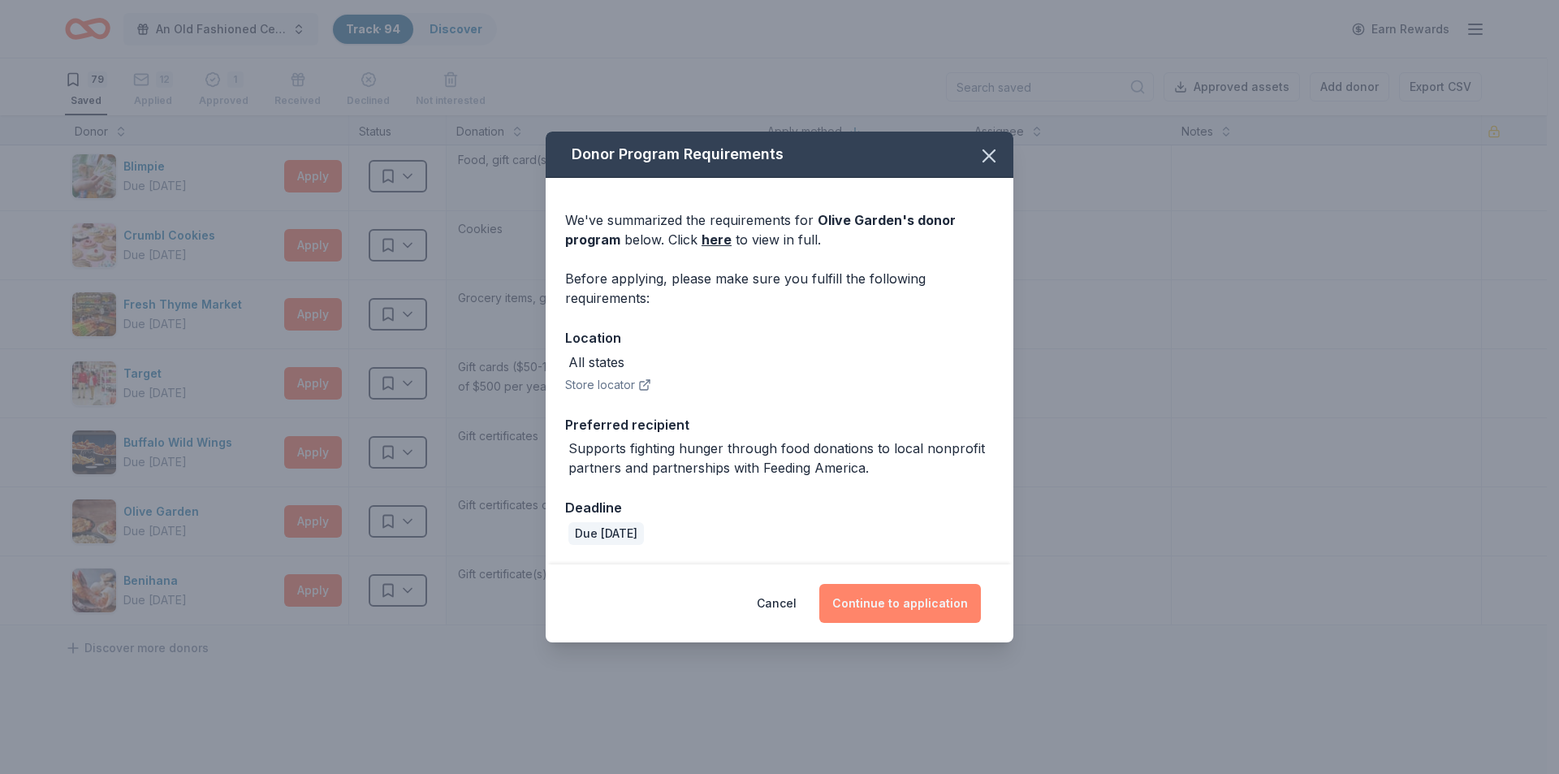
click at [879, 602] on button "Continue to application" at bounding box center [900, 603] width 162 height 39
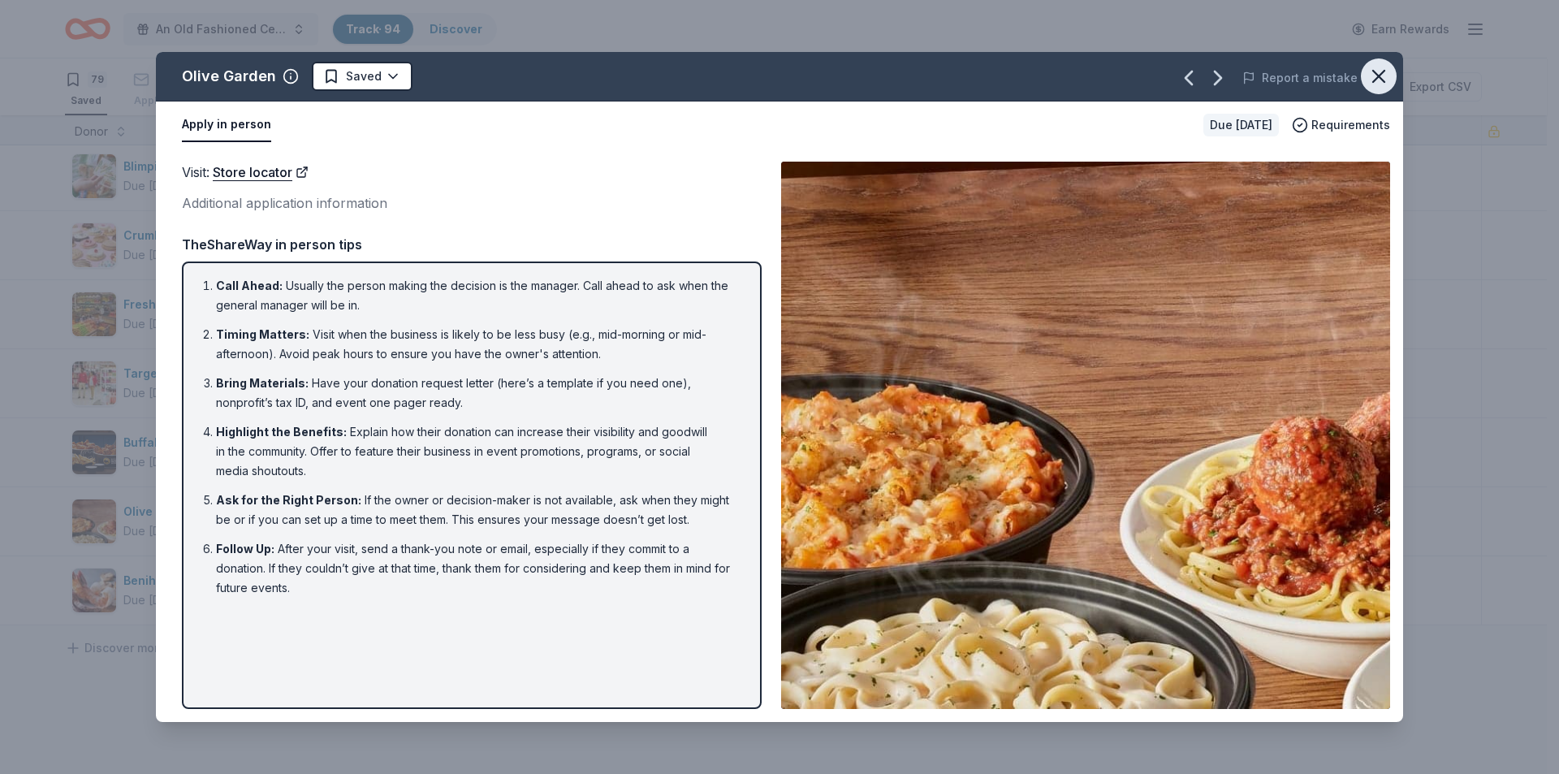
click at [1369, 75] on icon "button" at bounding box center [1378, 76] width 23 height 23
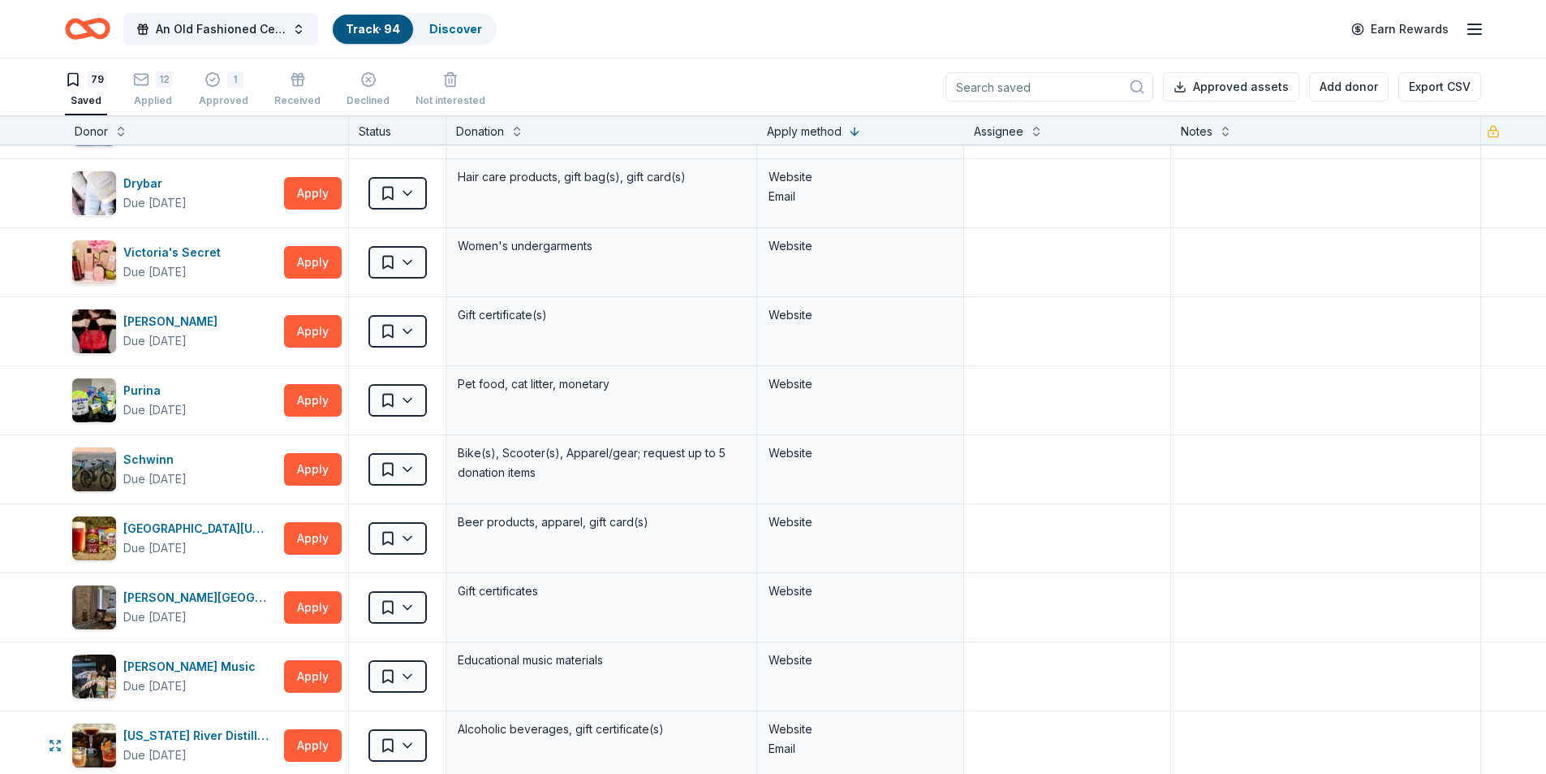
scroll to position [1731, 0]
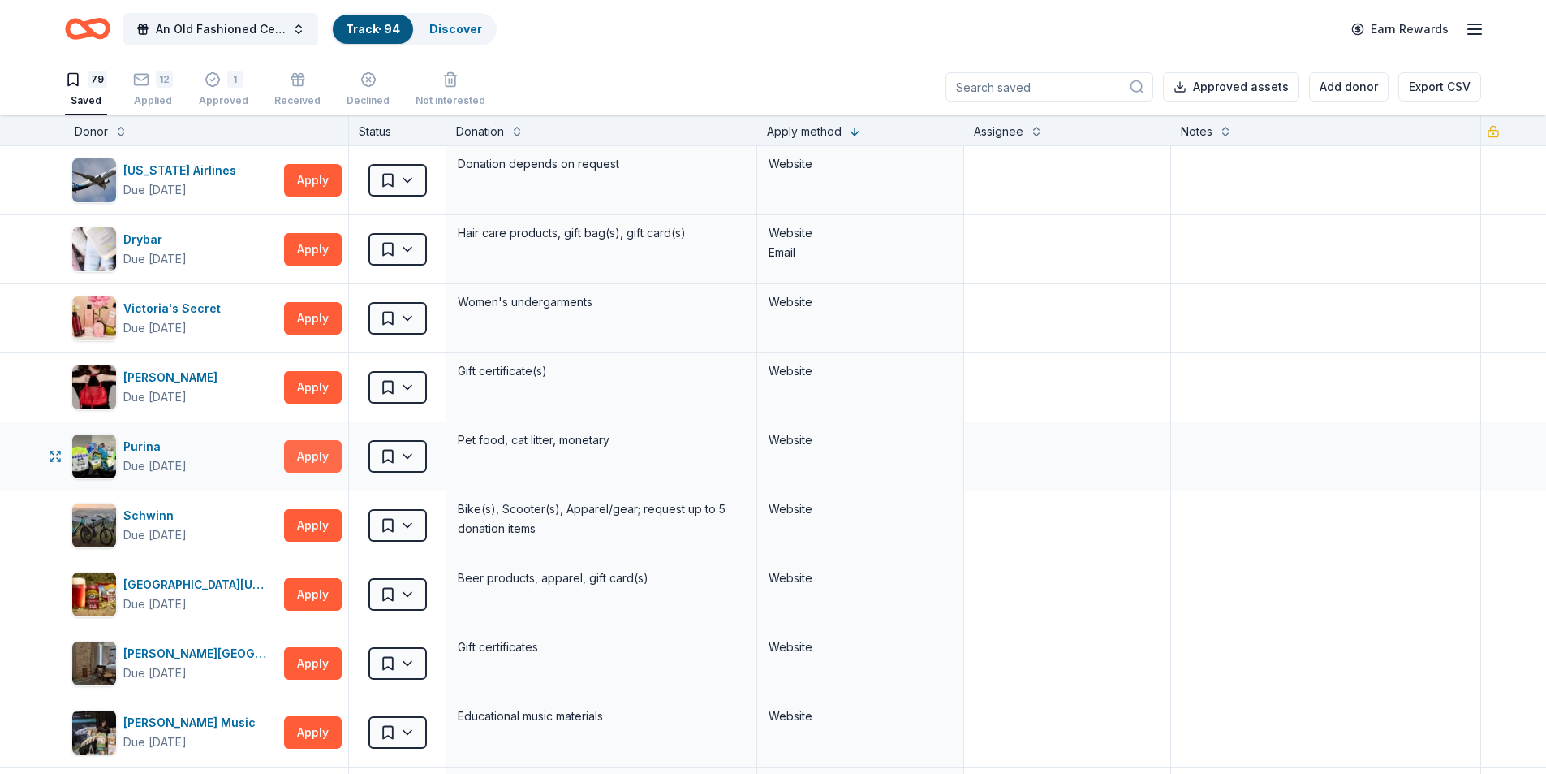
click at [321, 457] on button "Apply" at bounding box center [313, 456] width 58 height 32
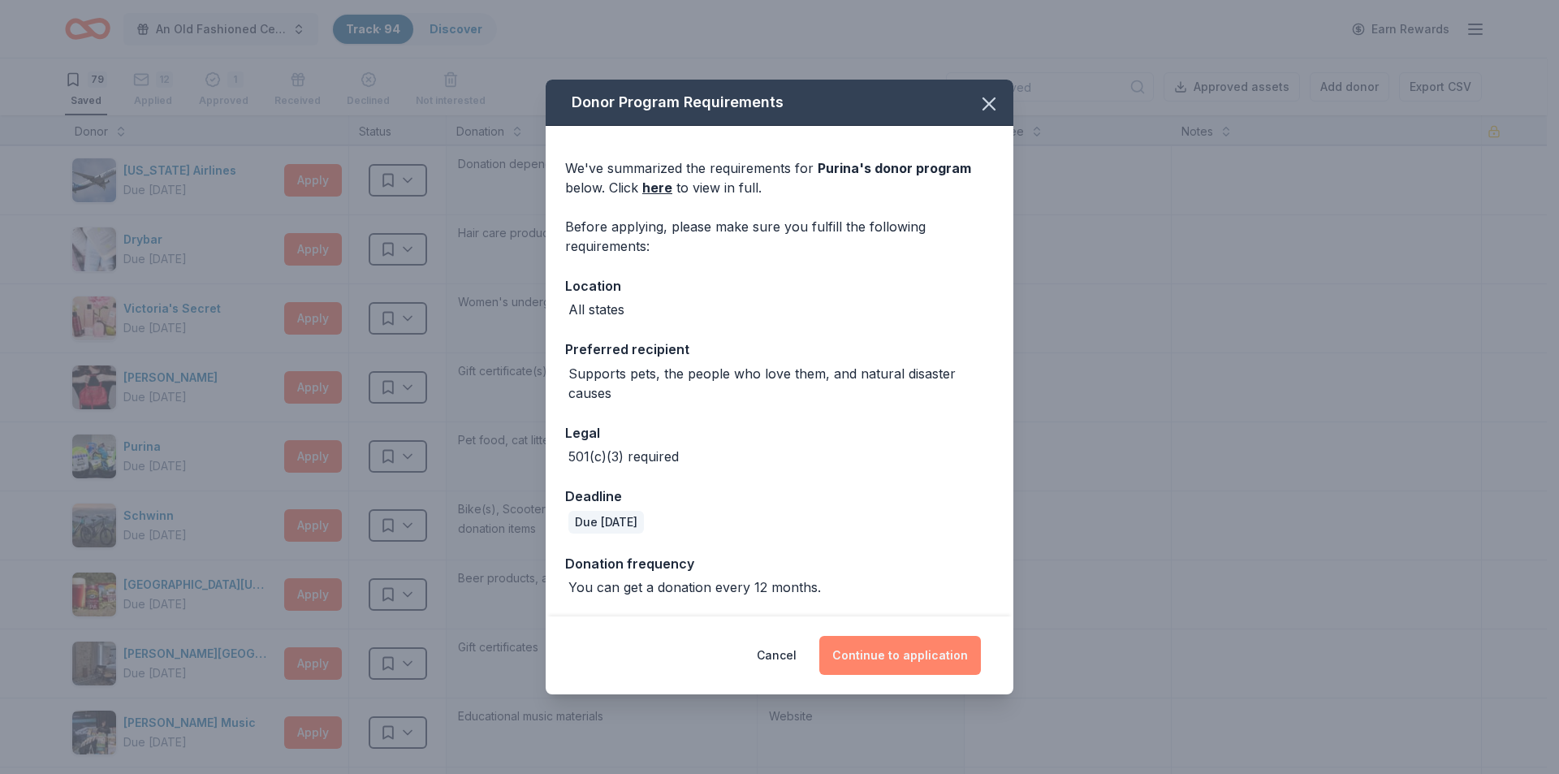
click at [882, 653] on button "Continue to application" at bounding box center [900, 655] width 162 height 39
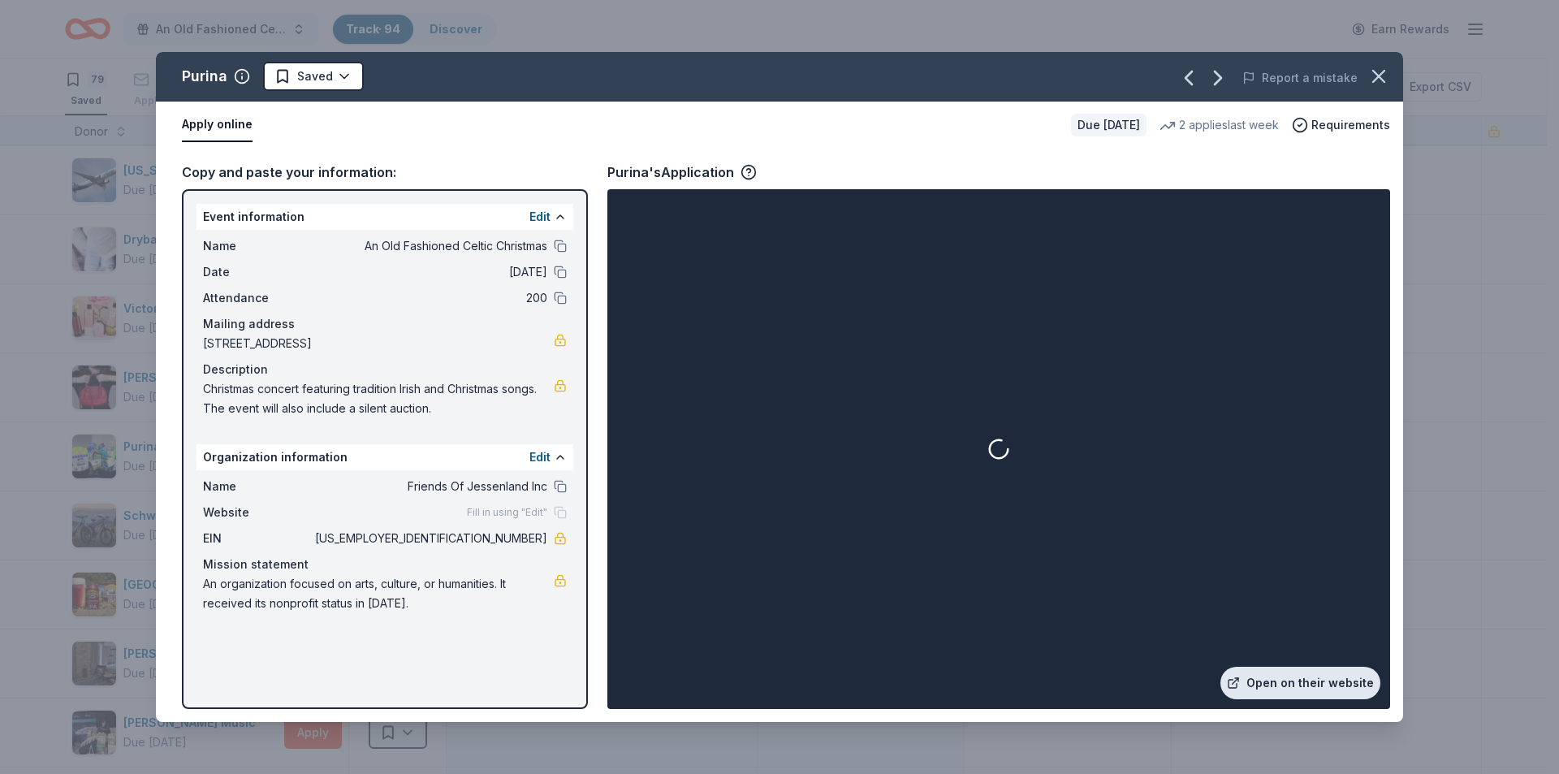
click at [1290, 690] on link "Open on their website" at bounding box center [1300, 682] width 160 height 32
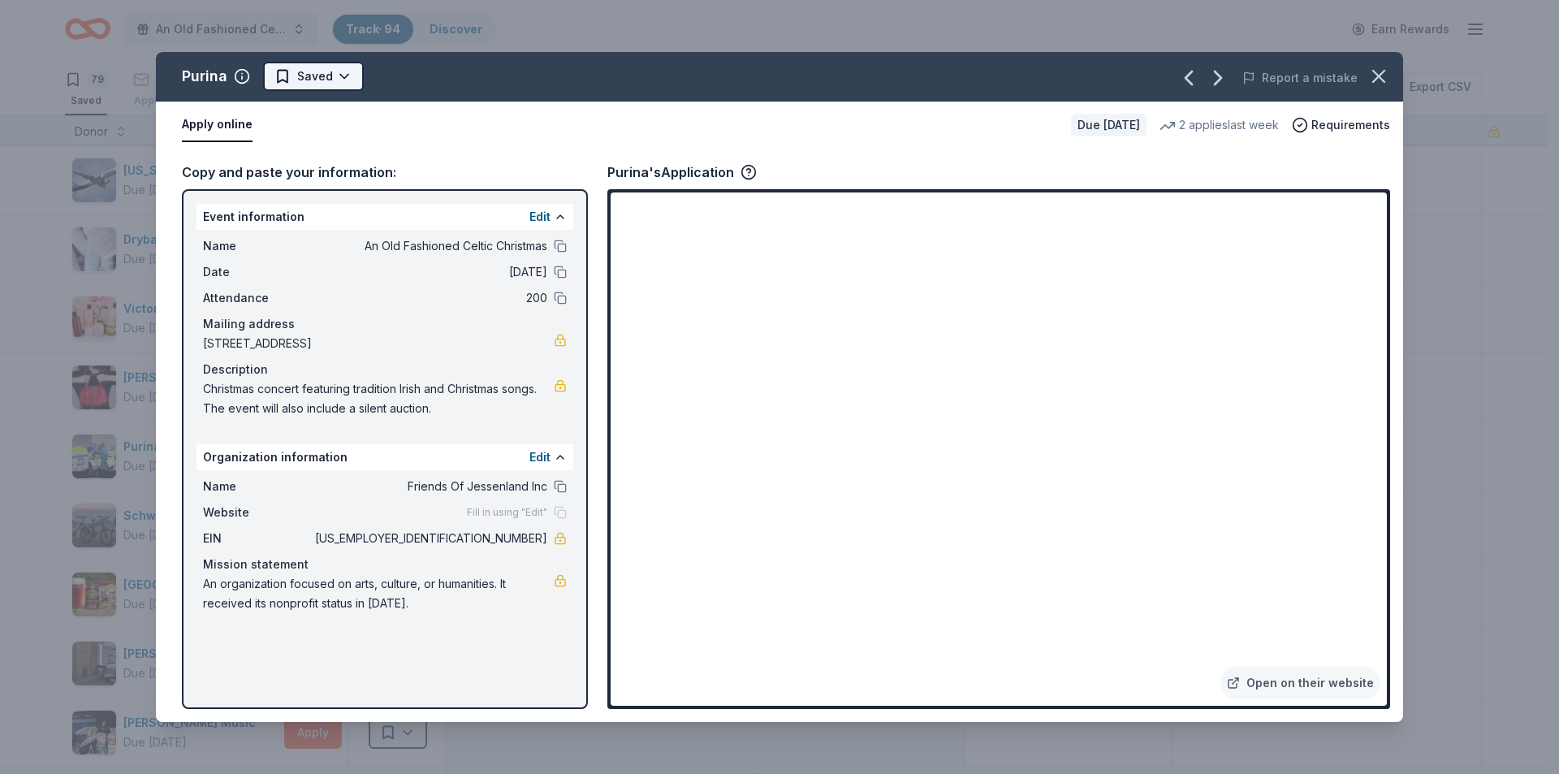
click at [331, 85] on html "An Old Fashioned Celtic Christmas Track · 94 Discover Earn Rewards 79 Saved 12 …" at bounding box center [779, 387] width 1559 height 774
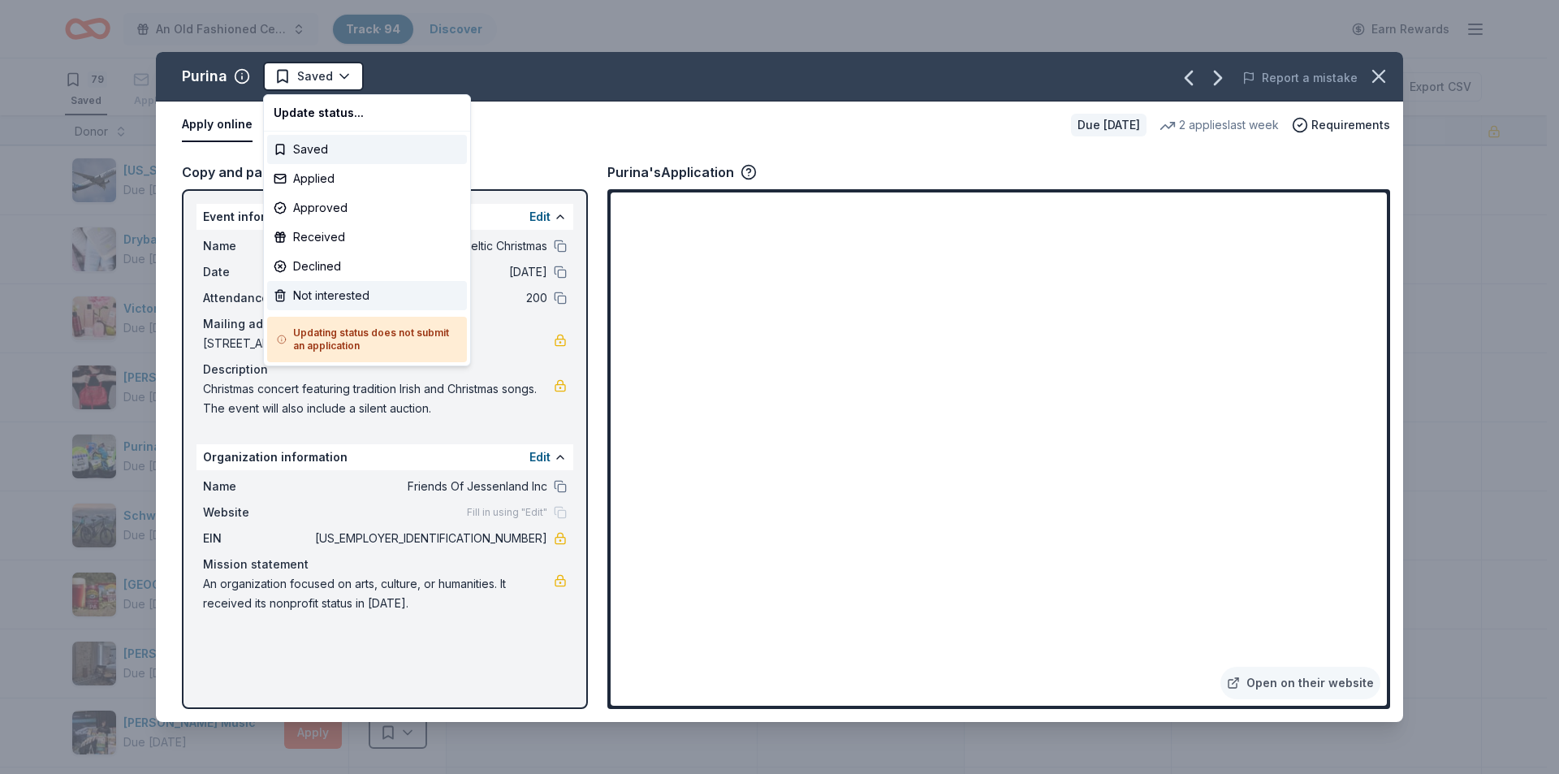
click at [330, 291] on div "Not interested" at bounding box center [367, 295] width 200 height 29
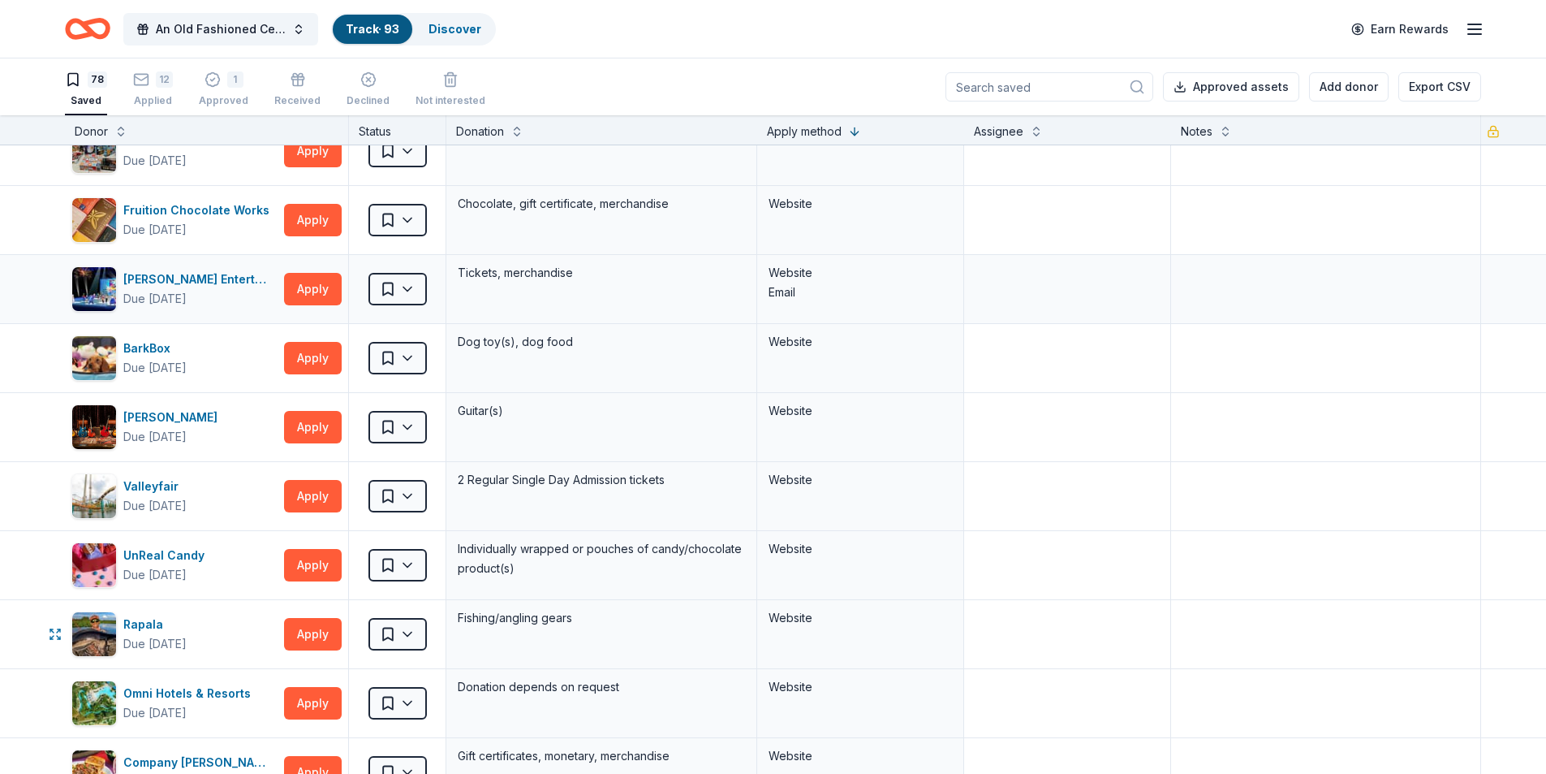
scroll to position [0, 0]
